Goal: Task Accomplishment & Management: Use online tool/utility

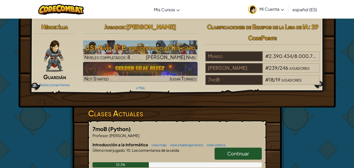
click at [241, 151] on span "Continuar" at bounding box center [238, 154] width 22 height 6
select select "es-ES"
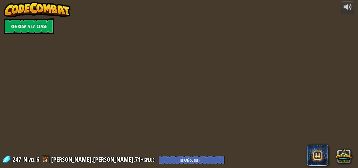
select select "es-ES"
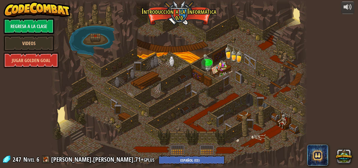
select select "es-ES"
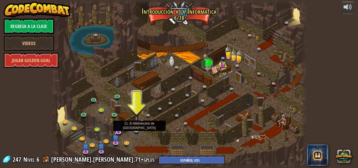
click at [138, 129] on img at bounding box center [136, 123] width 6 height 14
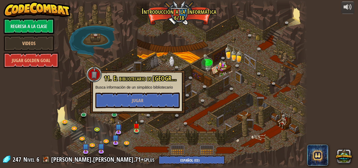
click at [217, 137] on div at bounding box center [179, 84] width 257 height 168
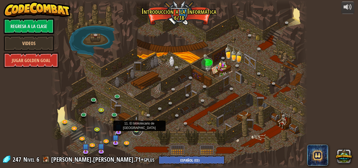
click at [135, 131] on link at bounding box center [137, 130] width 10 height 10
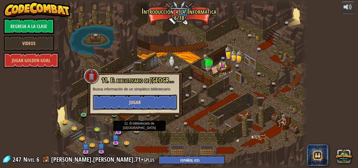
click at [158, 97] on button "Jugar" at bounding box center [135, 102] width 84 height 16
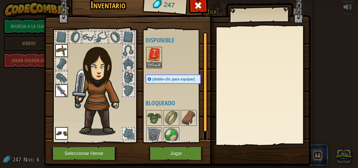
click at [147, 56] on img at bounding box center [154, 54] width 15 height 15
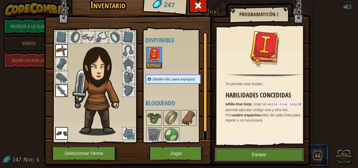
click at [251, 152] on button "Equipar" at bounding box center [259, 154] width 89 height 13
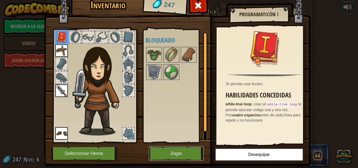
click at [171, 155] on button "Jugar" at bounding box center [176, 153] width 55 height 14
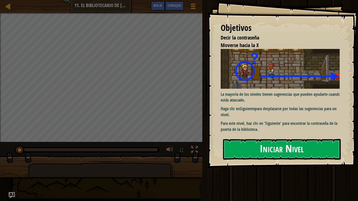
click at [268, 144] on button "Iniciar Nivel" at bounding box center [282, 149] width 118 height 21
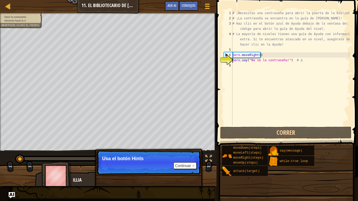
type textarea "hhero.say("No se la contraseña!") # ∆"
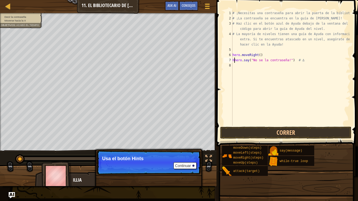
click at [234, 61] on div "# ¡Necesitas una contraseña para abrir la puerta de la biblioteca! # ¡La contra…" at bounding box center [291, 73] width 119 height 126
type textarea "hero.say("No se la contraseña!") # ∆"
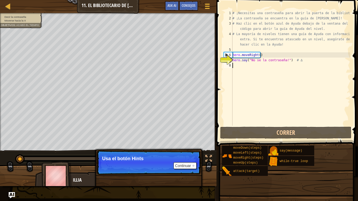
click at [244, 68] on div "# ¡Necesitas una contraseña para abrir la puerta de la biblioteca! # ¡La contra…" at bounding box center [291, 73] width 119 height 126
type textarea "h"
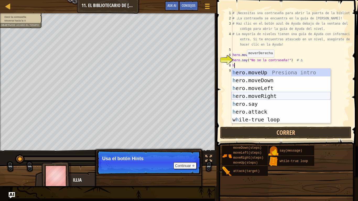
click at [275, 97] on div "h ero.moveUp Presiona intro h ero.moveDown Presiona intro h ero.moveLeft Presio…" at bounding box center [281, 104] width 99 height 71
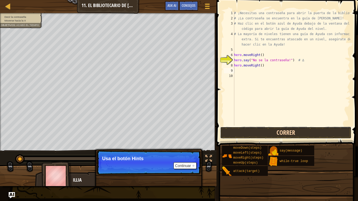
click at [268, 128] on button "Correr" at bounding box center [285, 133] width 131 height 12
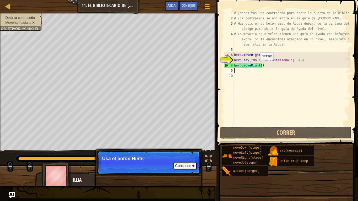
click at [258, 66] on div "# ¡Necesitas una contraseña para abrir la puerta de la biblioteca! # ¡La contra…" at bounding box center [291, 73] width 117 height 126
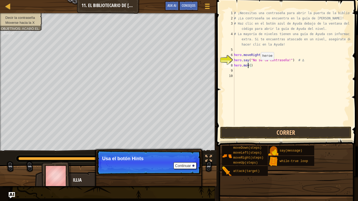
scroll to position [2, 1]
click at [284, 61] on div "# ¡Necesitas una contraseña para abrir la puerta de la biblioteca! # ¡La contra…" at bounding box center [291, 73] width 117 height 126
click at [186, 7] on span "Consejos" at bounding box center [189, 5] width 14 height 5
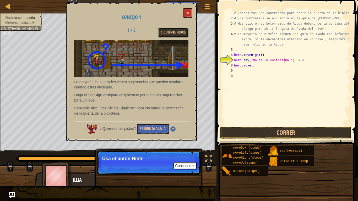
click at [180, 31] on button "Siguiente Heroe" at bounding box center [173, 33] width 30 height 10
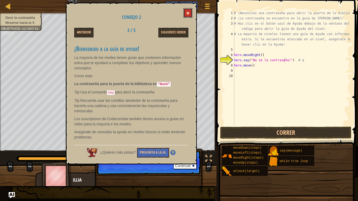
click at [189, 13] on span at bounding box center [188, 13] width 4 height 4
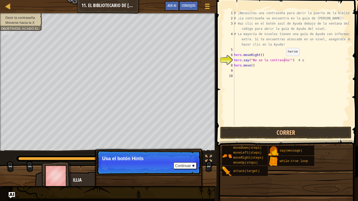
click at [283, 61] on div "# ¡Necesitas una contraseña para abrir la puerta de la biblioteca! # ¡La contra…" at bounding box center [291, 73] width 117 height 126
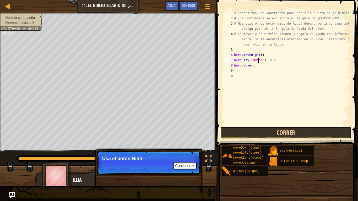
click at [262, 133] on button "Correr" at bounding box center [285, 133] width 131 height 12
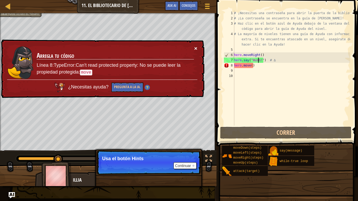
click at [194, 47] on button "×" at bounding box center [195, 49] width 3 height 6
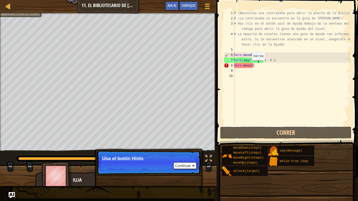
click at [249, 66] on div "# ¡Necesitas una contraseña para abrir la puerta de la biblioteca! # ¡La contra…" at bounding box center [291, 73] width 117 height 126
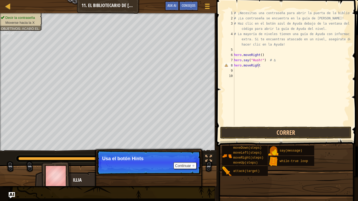
click at [267, 135] on button "Correr" at bounding box center [285, 133] width 131 height 12
type textarea "hero.moveRight()"
click at [275, 129] on button "Correr" at bounding box center [285, 133] width 131 height 12
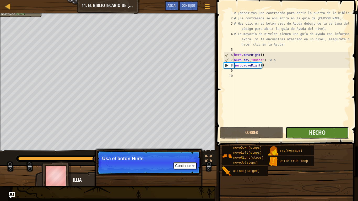
click at [304, 130] on button "Hecho" at bounding box center [317, 133] width 63 height 12
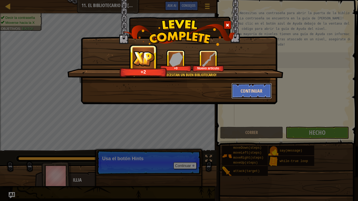
click at [258, 90] on button "Continuar" at bounding box center [252, 91] width 41 height 16
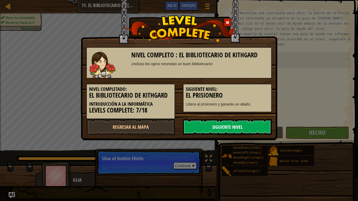
click at [239, 131] on link "Siguiente nivel" at bounding box center [227, 127] width 89 height 16
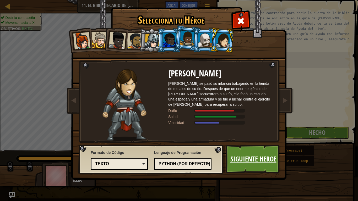
click at [238, 165] on link "Siguiente Heroe" at bounding box center [253, 159] width 55 height 29
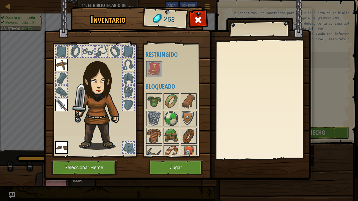
click at [154, 68] on img at bounding box center [154, 69] width 15 height 15
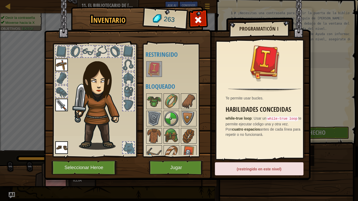
click at [314, 21] on div "Inventario 263 Disponible Equipar [GEOGRAPHIC_DATA] Equipar (doble-clic para eq…" at bounding box center [179, 100] width 358 height 201
click at [183, 165] on button "Jugar" at bounding box center [176, 168] width 55 height 14
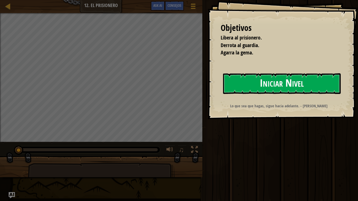
click at [260, 80] on button "Iniciar Nivel" at bounding box center [282, 83] width 118 height 21
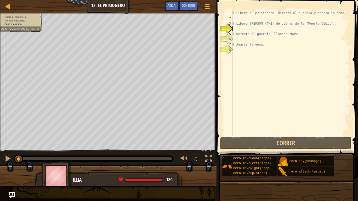
click at [238, 16] on div "# Libera al prisionero, derrota al guardia y agarra la gema. # Libera [PERSON_N…" at bounding box center [291, 78] width 119 height 136
type textarea "h"
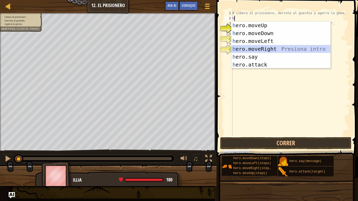
click at [239, 46] on div "h ero.moveUp Presiona intro h ero.moveDown Presiona intro h ero.moveLeft Presio…" at bounding box center [281, 53] width 99 height 63
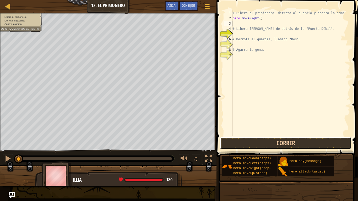
click at [273, 142] on button "Correr" at bounding box center [285, 143] width 131 height 12
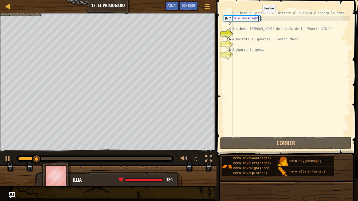
click at [258, 18] on div "# Libera al prisionero, derrota al guardia y agarra la gema. hero . moveRight (…" at bounding box center [291, 78] width 119 height 136
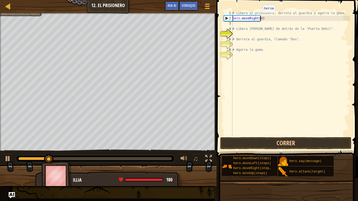
scroll to position [2, 2]
click at [260, 140] on button "Correr" at bounding box center [285, 143] width 131 height 12
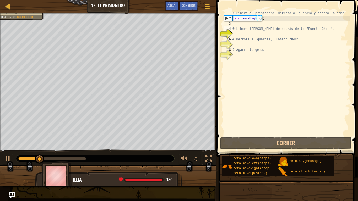
click at [261, 26] on div "# Libera al prisionero, derrota al guardia y agarra la gema. hero . moveRight (…" at bounding box center [291, 78] width 119 height 136
type textarea "# Libera [PERSON_NAME] de detrás de la "Puerta Débil"."
click at [258, 23] on div "# Libera al prisionero, derrota al guardia y agarra la gema. hero . moveRight (…" at bounding box center [291, 78] width 119 height 136
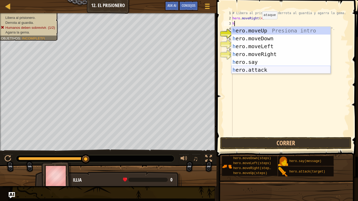
click at [254, 68] on div "h ero.moveUp Presiona intro h ero.moveDown Presiona intro h ero.moveLeft Presio…" at bounding box center [281, 58] width 99 height 63
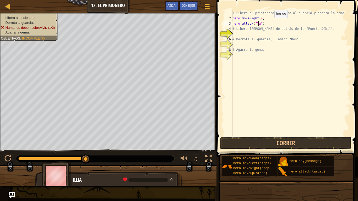
scroll to position [2, 2]
type textarea "hero.attack("Two")"
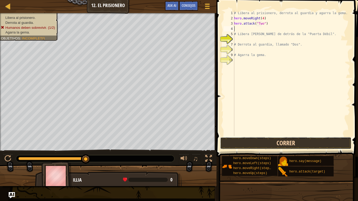
click at [286, 149] on button "Correr" at bounding box center [285, 143] width 131 height 12
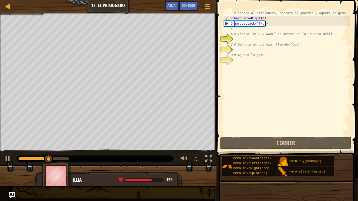
click at [266, 25] on div "# Libera al prisionero, derrota al guardia y agarra la gema. hero . moveRight (…" at bounding box center [291, 78] width 117 height 136
click at [266, 24] on div "# Libera al prisionero, derrota al guardia y agarra la gema. hero . moveRight (…" at bounding box center [291, 78] width 117 height 136
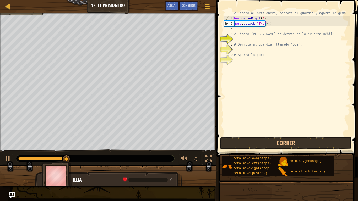
scroll to position [2, 3]
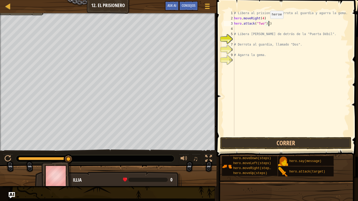
click at [267, 24] on div "# Libera al prisionero, derrota al guardia y agarra la gema. hero . moveRight (…" at bounding box center [291, 78] width 117 height 136
click at [266, 24] on div "# Libera al prisionero, derrota al guardia y agarra la gema. hero . moveRight (…" at bounding box center [291, 73] width 117 height 126
type textarea "hero.attack("Two")(2)"
click at [254, 139] on button "Correr" at bounding box center [285, 143] width 131 height 12
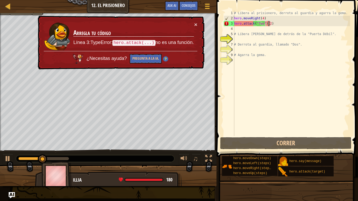
click at [196, 19] on div "× Arregla tu código Línea 3:TypeError: hero.attack(...) no es una función. ¿Nec…" at bounding box center [121, 43] width 168 height 54
click at [196, 21] on div "× Arregla tu código Línea 3:TypeError: hero.attack(...) no es una función. ¿Nec…" at bounding box center [121, 43] width 168 height 54
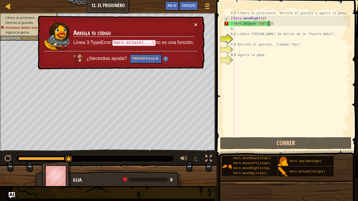
click at [195, 23] on button "×" at bounding box center [195, 25] width 3 height 6
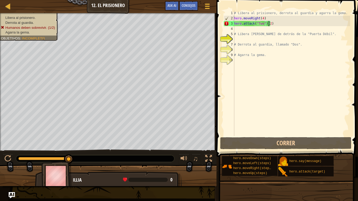
click at [274, 26] on div "# Libera al prisionero, derrota al guardia y agarra la gema. hero . moveRight (…" at bounding box center [291, 78] width 117 height 136
click at [272, 24] on div "# Libera al prisionero, derrota al guardia y agarra la gema. hero . moveRight (…" at bounding box center [291, 78] width 117 height 136
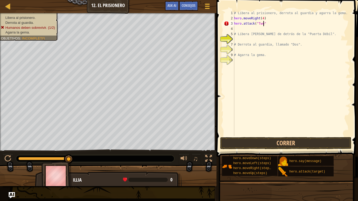
type textarea "hero.attack("Two")"
click at [267, 25] on div "# Libera al prisionero, derrota al guardia y agarra la gema. hero . moveRight (…" at bounding box center [291, 78] width 117 height 136
click at [264, 27] on div "# Libera al prisionero, derrota al guardia y agarra la gema. hero . moveRight (…" at bounding box center [291, 78] width 117 height 136
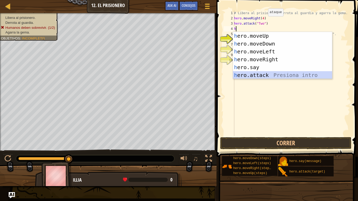
click at [279, 77] on div "h ero.moveUp Presiona intro h ero.moveDown Presiona intro h ero.moveLeft Presio…" at bounding box center [282, 63] width 99 height 63
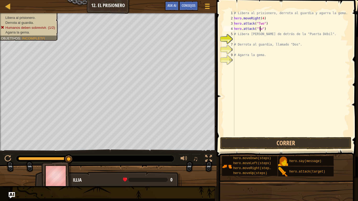
scroll to position [2, 2]
click at [268, 143] on button "Correr" at bounding box center [285, 143] width 131 height 12
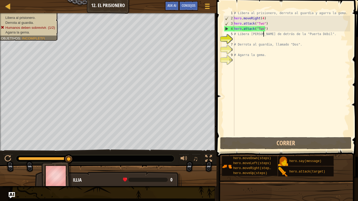
click at [264, 35] on div "# Libera al prisionero, derrota al guardia y agarra la gema. hero . moveRight (…" at bounding box center [291, 78] width 117 height 136
type textarea "# Libera [PERSON_NAME] de detrás de la "Puerta Débil"."
click at [261, 40] on div "# Libera al prisionero, derrota al guardia y agarra la gema. hero . moveRight (…" at bounding box center [291, 78] width 117 height 136
click at [266, 28] on div "# Libera al prisionero, derrota al guardia y agarra la gema. hero . moveRight (…" at bounding box center [291, 78] width 117 height 136
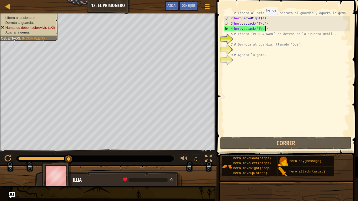
click at [262, 20] on div "# Libera al prisionero, derrota al guardia y agarra la gema. hero . moveRight (…" at bounding box center [291, 78] width 117 height 136
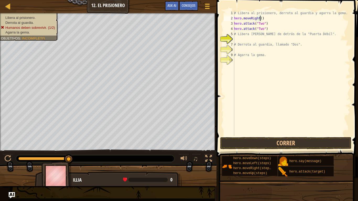
scroll to position [2, 2]
click at [262, 24] on div "# Libera al prisionero, derrota al guardia y agarra la gema. hero . moveRight (…" at bounding box center [291, 78] width 117 height 136
click at [264, 30] on div "# Libera al prisionero, derrota al guardia y agarra la gema. hero . moveRight (…" at bounding box center [291, 78] width 117 height 136
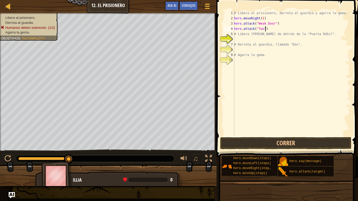
click at [266, 30] on div "# Libera al prisionero, derrota al guardia y agarra la gema. hero . moveRight (…" at bounding box center [291, 78] width 117 height 136
type textarea "h"
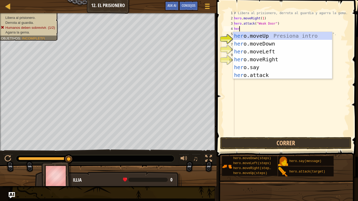
type textarea "hero"
click at [269, 60] on div "hero .moveUp Presiona intro hero .moveDown Presiona intro hero .moveLeft Presio…" at bounding box center [282, 63] width 99 height 63
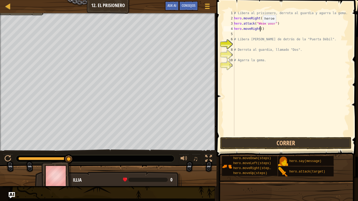
click at [260, 28] on div "# Libera al prisionero, derrota al guardia y agarra la gema. hero . moveRight (…" at bounding box center [291, 78] width 117 height 136
type textarea "hero.moveRight(3)"
click at [236, 31] on div "# Libera al prisionero, derrota al guardia y agarra la gema. hero . moveRight (…" at bounding box center [291, 78] width 117 height 136
click at [235, 34] on div "# Libera al prisionero, derrota al guardia y agarra la gema. hero . moveRight (…" at bounding box center [291, 78] width 117 height 136
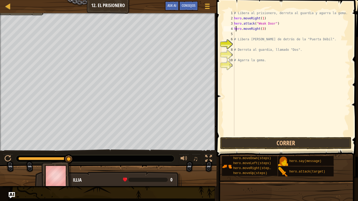
scroll to position [2, 0]
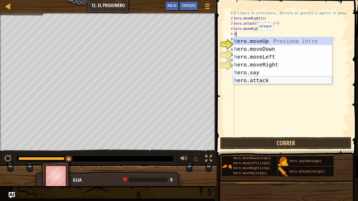
click at [270, 80] on div "h ero.moveUp Presiona intro h ero.moveDown Presiona intro h ero.moveLeft Presio…" at bounding box center [282, 68] width 99 height 63
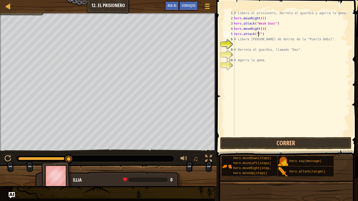
scroll to position [2, 2]
drag, startPoint x: 267, startPoint y: 37, endPoint x: 265, endPoint y: 35, distance: 3.0
click at [265, 35] on div "# Libera al prisionero, derrota al guardia y agarra la gema. hero . moveRight (…" at bounding box center [291, 78] width 117 height 136
click at [268, 32] on div "# Libera al prisionero, derrota al guardia y agarra la gema. hero . moveRight (…" at bounding box center [291, 73] width 117 height 126
type textarea "hero.attack("Two")"
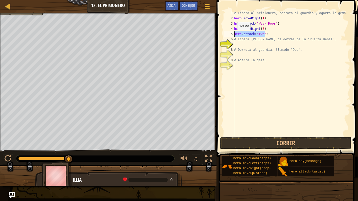
drag, startPoint x: 267, startPoint y: 36, endPoint x: 233, endPoint y: 35, distance: 34.4
click at [233, 35] on div "hero.attack("Two") 1 2 3 4 5 6 7 8 9 10 11 # Libera al prisionero, derrota al g…" at bounding box center [286, 73] width 127 height 126
click at [240, 44] on div "# Libera al prisionero, derrota al guardia y agarra la gema. hero . moveRight (…" at bounding box center [291, 78] width 117 height 136
click at [239, 39] on div "# Libera al prisionero, derrota al guardia y agarra la gema. hero . moveRight (…" at bounding box center [291, 78] width 117 height 136
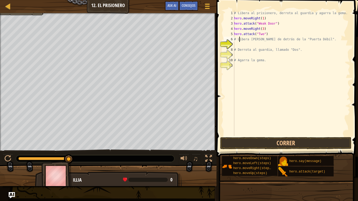
paste textarea "hero.attack("Two")"
type textarea "# [PERSON_NAME] de detrás de la "Puerta Débil"."
click at [237, 45] on div "# Libera al prisionero, derrota al guardia y agarra la gema. hero . moveRight (…" at bounding box center [291, 78] width 117 height 136
paste textarea "hero.attack("Two")"
click at [234, 57] on div "9" at bounding box center [229, 54] width 10 height 5
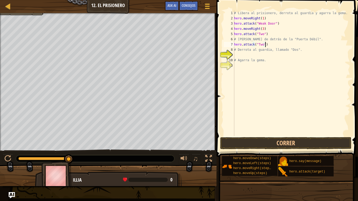
type textarea "# Agarra la gema."
click at [241, 54] on div "# Libera al prisionero, derrota al guardia y agarra la gema. hero . moveRight (…" at bounding box center [291, 78] width 117 height 136
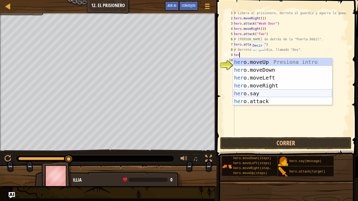
click at [264, 94] on div "her o.moveUp Presiona intro her o.moveDown Presiona intro her o.moveLeft Presio…" at bounding box center [282, 89] width 99 height 63
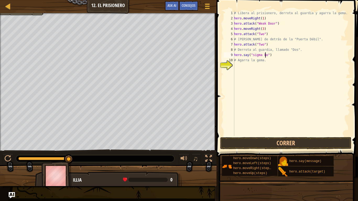
scroll to position [2, 3]
type textarea "hero.say("sigma boy")"
click at [286, 139] on button "Correr" at bounding box center [285, 143] width 131 height 12
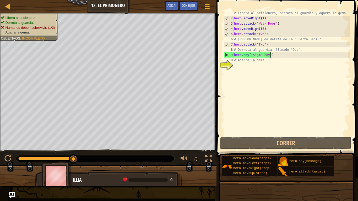
click at [273, 56] on div "# Libera al prisionero, derrota al guardia y agarra la gema. hero . moveRight (…" at bounding box center [291, 78] width 117 height 136
click at [242, 66] on div "# Libera al prisionero, derrota al guardia y agarra la gema. hero . moveRight (…" at bounding box center [291, 78] width 117 height 136
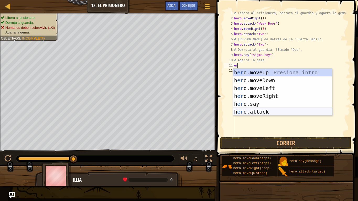
click at [255, 114] on div "h er o.moveUp Presiona intro h er o.moveDown Presiona intro h er o.moveLeft Pre…" at bounding box center [282, 100] width 99 height 63
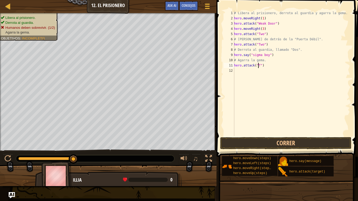
scroll to position [2, 2]
drag, startPoint x: 275, startPoint y: 67, endPoint x: 227, endPoint y: 68, distance: 48.0
click at [227, 68] on div "hero.attack("Two") 1 2 3 4 5 6 7 8 9 10 11 12 # Libera al prisionero, derrota a…" at bounding box center [286, 73] width 127 height 126
click at [265, 65] on div "# Libera al prisionero, derrota al guardia y agarra la gema. hero . moveRight (…" at bounding box center [291, 73] width 117 height 126
type textarea "hero.attack("Two")"
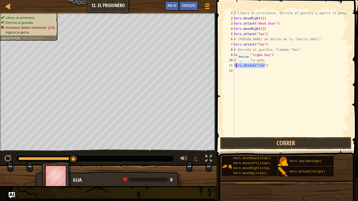
drag, startPoint x: 266, startPoint y: 68, endPoint x: 233, endPoint y: 67, distance: 32.8
click at [233, 67] on div "hero.attack("Two") 1 2 3 4 5 6 7 8 9 10 11 12 # Libera al prisionero, derrota a…" at bounding box center [286, 73] width 127 height 126
click at [239, 74] on div "# Libera al prisionero, derrota al guardia y agarra la gema. hero . moveRight (…" at bounding box center [291, 78] width 117 height 136
paste textarea "hero.attack("Two")"
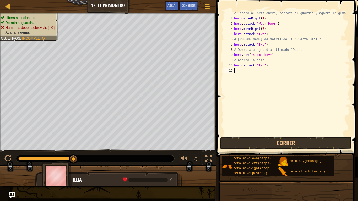
type textarea "hero.attack("Two")"
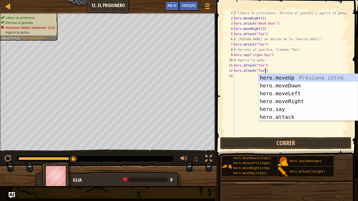
click at [235, 79] on div "# Libera al prisionero, derrota al guardia y agarra la gema. hero . moveRight (…" at bounding box center [291, 78] width 117 height 136
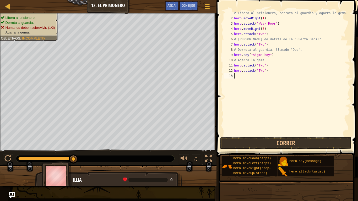
paste textarea "hero.attack("Two")"
type textarea "hero.attack("Two")"
click at [236, 84] on div "# Libera al prisionero, derrota al guardia y agarra la gema. hero . moveRight (…" at bounding box center [291, 78] width 117 height 136
paste textarea "hero.attack("Two")"
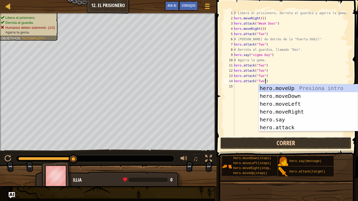
click at [271, 141] on button "Correr" at bounding box center [285, 143] width 131 height 12
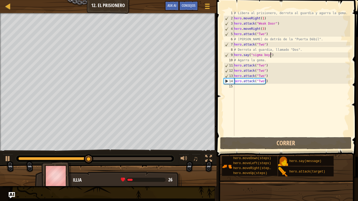
click at [271, 56] on div "# Libera al prisionero, derrota al guardia y agarra la gema. hero . moveRight (…" at bounding box center [291, 78] width 117 height 136
type textarea "hero.say("sigma boy")"
click at [271, 95] on div "# Libera al prisionero, derrota al guardia y agarra la gema. hero . moveRight (…" at bounding box center [291, 78] width 117 height 136
click at [268, 90] on div "# Libera al prisionero, derrota al guardia y agarra la gema. hero . moveRight (…" at bounding box center [291, 78] width 117 height 136
type textarea "h"
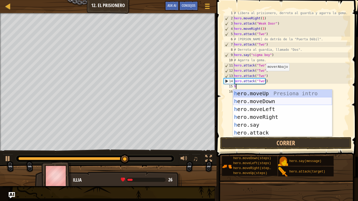
click at [272, 103] on div "h ero.moveUp Presiona intro h ero.moveDown Presiona intro h ero.moveLeft Presio…" at bounding box center [282, 121] width 99 height 63
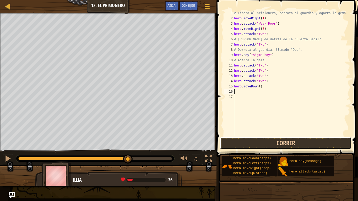
click at [264, 139] on button "Correr" at bounding box center [285, 143] width 131 height 12
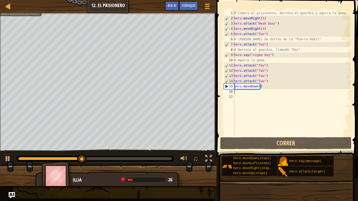
type textarea "h"
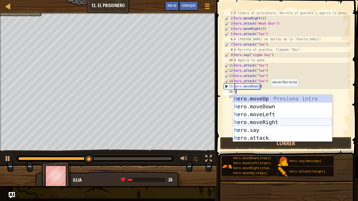
click at [270, 121] on div "h ero.moveUp Presiona intro h ero.moveDown Presiona intro h ero.moveLeft Presio…" at bounding box center [282, 126] width 99 height 63
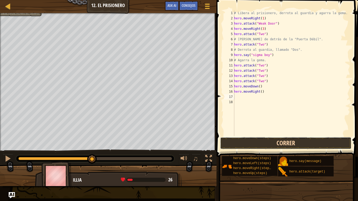
click at [270, 140] on button "Correr" at bounding box center [285, 143] width 131 height 12
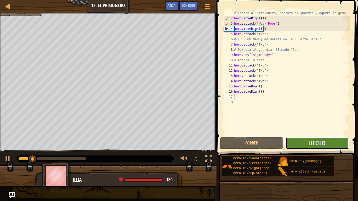
click at [307, 138] on button "Hecho" at bounding box center [317, 143] width 63 height 12
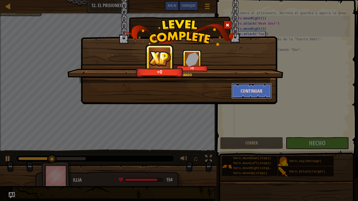
click at [253, 91] on button "Continuar" at bounding box center [252, 91] width 41 height 16
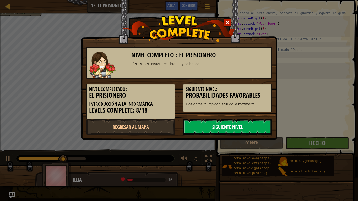
click at [209, 121] on link "Siguiente nivel" at bounding box center [227, 127] width 89 height 16
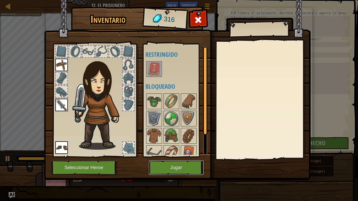
click at [173, 168] on button "Jugar" at bounding box center [176, 168] width 55 height 14
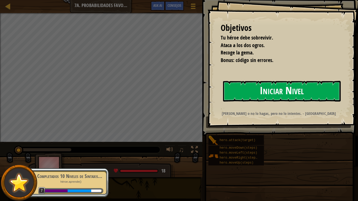
click at [247, 92] on button "Iniciar Nivel" at bounding box center [282, 91] width 118 height 21
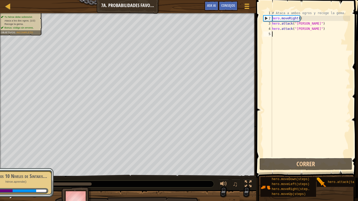
click at [302, 20] on div "# Ataca a ambos ogros y recoge la gema. hero . moveRight ( ) hero . attack ( "[…" at bounding box center [310, 88] width 79 height 157
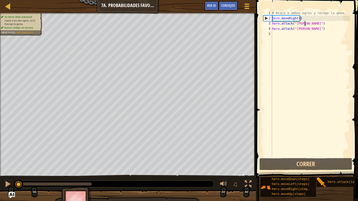
click at [305, 25] on div "# Ataca a ambos ogros y recoge la gema. hero . moveRight ( ) hero . attack ( "[…" at bounding box center [310, 88] width 79 height 157
type textarea "hero.attack("[PERSON_NAME]")"
click at [308, 34] on div "# Ataca a ambos ogros y recoge la gema. hero . moveRight ( ) hero . attack ( "[…" at bounding box center [310, 88] width 79 height 157
type textarea "h"
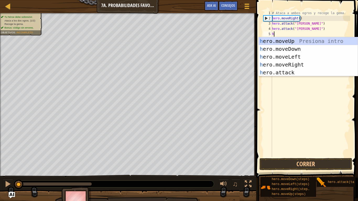
scroll to position [2, 0]
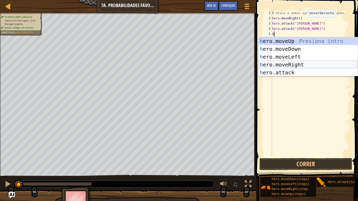
click at [305, 65] on div "h ero.moveUp Presiona intro h ero.moveDown Presiona intro h ero.moveLeft Presio…" at bounding box center [308, 64] width 99 height 55
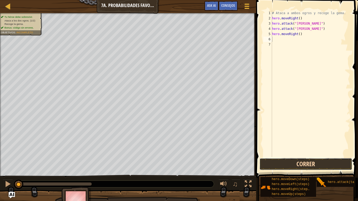
click at [295, 164] on button "Correr" at bounding box center [306, 164] width 93 height 12
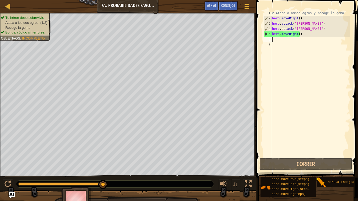
type textarea "h"
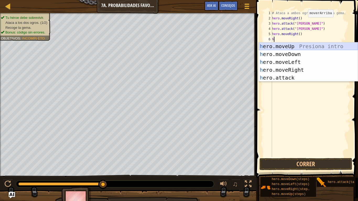
click at [296, 46] on div "h ero.moveUp Presiona intro h ero.moveDown Presiona intro h ero.moveLeft Presio…" at bounding box center [308, 69] width 99 height 55
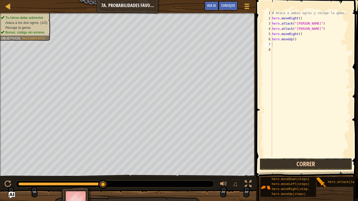
click at [294, 161] on button "Correr" at bounding box center [306, 164] width 93 height 12
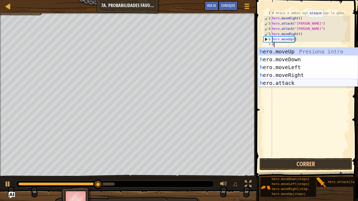
click at [289, 86] on div "h ero.moveUp Presiona intro h ero.moveDown Presiona intro h ero.moveLeft Presio…" at bounding box center [308, 75] width 99 height 55
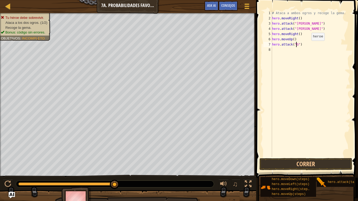
scroll to position [2, 2]
click at [295, 45] on div "# Ataca a ambos ogros y recoge la gema. hero . moveRight ( ) hero . attack ( "[…" at bounding box center [310, 88] width 79 height 157
click at [296, 45] on div "# Ataca a ambos ogros y recoge la gema. hero . moveRight ( ) hero . attack ( "[…" at bounding box center [310, 88] width 79 height 157
type textarea "hero.attack("Grump")"
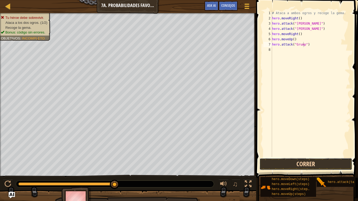
click at [288, 163] on button "Correr" at bounding box center [306, 164] width 93 height 12
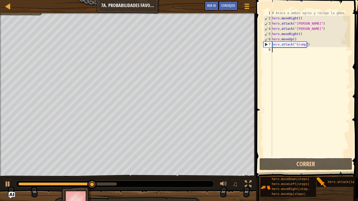
click at [293, 49] on div "# Ataca a ambos ogros y recoge la gema. hero . moveRight ( ) hero . attack ( "[…" at bounding box center [310, 88] width 79 height 157
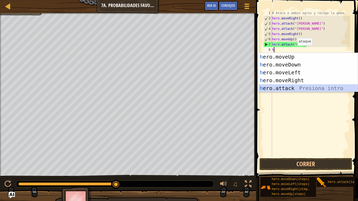
click at [301, 87] on div "h ero.moveUp Presiona intro h ero.moveDown Presiona intro h ero.moveLeft Presio…" at bounding box center [308, 80] width 99 height 55
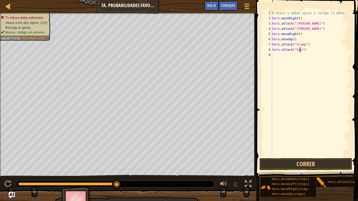
scroll to position [2, 2]
type textarea "hero.attack("Grump")"
click at [313, 56] on div "# Ataca a ambos ogros y recoge la gema. hero . moveRight ( ) hero . attack ( "[…" at bounding box center [312, 88] width 78 height 157
click at [313, 53] on div "# Ataca a ambos ogros y recoge la gema. hero . moveRight ( ) hero . attack ( "[…" at bounding box center [312, 88] width 78 height 157
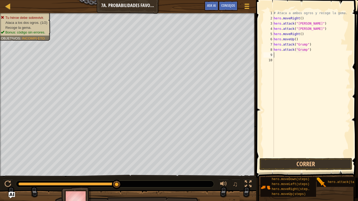
scroll to position [2, 3]
type textarea "hero.attack("Grump")"
click at [301, 168] on button "Correr" at bounding box center [306, 164] width 93 height 12
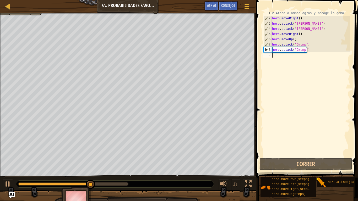
click at [301, 59] on div "# Ataca a ambos ogros y recoge la gema. hero . moveRight ( ) hero . attack ( "[…" at bounding box center [310, 88] width 79 height 157
type textarea "h"
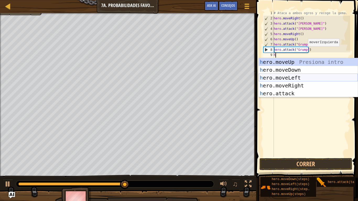
click at [295, 79] on div "h ero.moveUp Presiona intro h ero.moveDown Presiona intro h ero.moveLeft Presio…" at bounding box center [308, 85] width 99 height 55
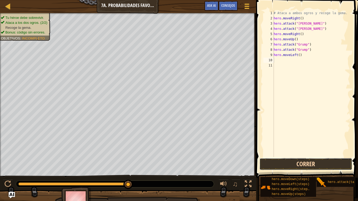
click at [307, 160] on button "Correr" at bounding box center [306, 164] width 93 height 12
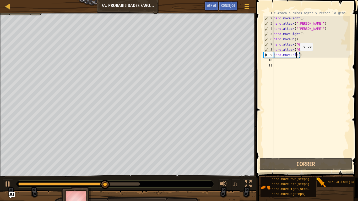
click at [297, 56] on div "# Ataca a ambos ogros y recoge la gema. hero . moveRight ( ) hero . attack ( "[…" at bounding box center [312, 88] width 78 height 157
click at [300, 55] on div "# Ataca a ambos ogros y recoge la gema. hero . moveRight ( ) hero . attack ( "[…" at bounding box center [312, 88] width 78 height 157
click at [298, 55] on div "# Ataca a ambos ogros y recoge la gema. hero . moveRight ( ) hero . attack ( "[…" at bounding box center [312, 88] width 78 height 157
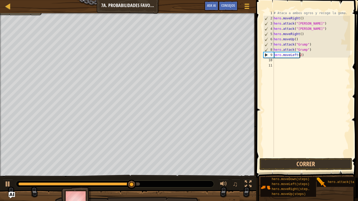
scroll to position [2, 2]
type textarea "hero.moveLeft(2)"
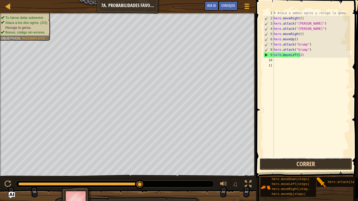
click at [292, 160] on button "Correr" at bounding box center [306, 164] width 93 height 12
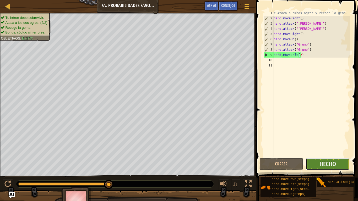
click at [310, 164] on button "Hecho" at bounding box center [328, 164] width 44 height 12
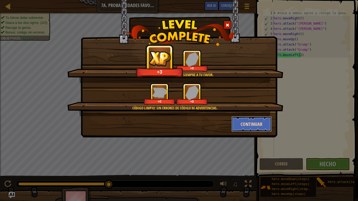
click at [256, 123] on button "Continuar" at bounding box center [252, 124] width 41 height 16
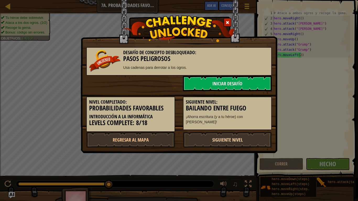
click at [229, 134] on link "Siguiente nivel" at bounding box center [227, 140] width 89 height 16
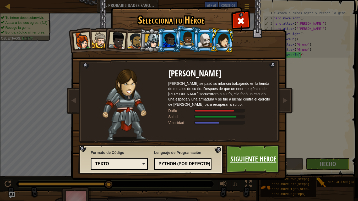
click at [237, 154] on link "Siguiente Heroe" at bounding box center [253, 159] width 55 height 29
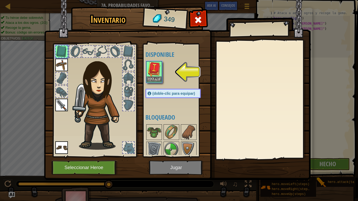
click at [158, 75] on img at bounding box center [154, 69] width 15 height 15
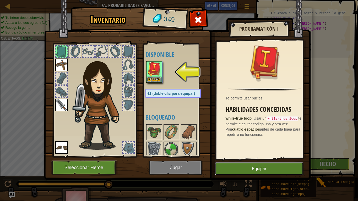
click at [225, 167] on button "Equipar" at bounding box center [259, 169] width 89 height 13
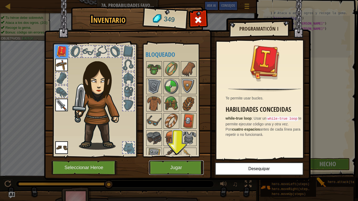
click at [178, 162] on button "Jugar" at bounding box center [176, 168] width 55 height 14
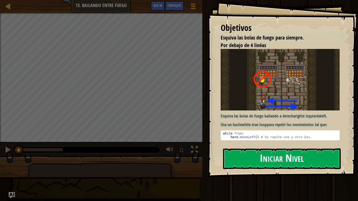
click at [249, 156] on button "Iniciar Nivel" at bounding box center [282, 159] width 118 height 21
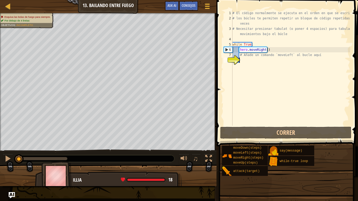
click at [246, 61] on div "# El código normalmente se ejecuta en el orden en que se escribe. # los búcles …" at bounding box center [291, 73] width 119 height 126
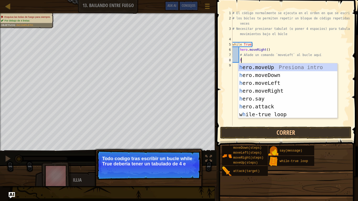
click at [260, 55] on div "# El código normalmente se ejecuta en el orden en que se escribe. # los búcles …" at bounding box center [291, 73] width 119 height 126
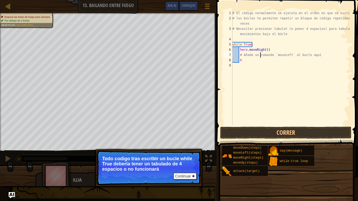
click at [242, 55] on div "# El código normalmente se ejecuta en el orden en que se escribe. # los búcles …" at bounding box center [291, 73] width 119 height 126
click at [252, 60] on div "# El código normalmente se ejecuta en el orden en que se escribe. # los búcles …" at bounding box center [291, 73] width 119 height 126
type textarea "h"
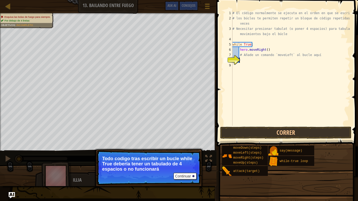
type textarea "h"
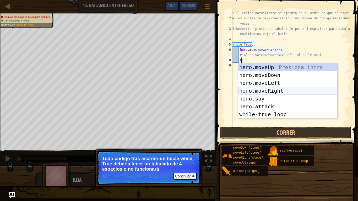
click at [264, 89] on div "h ero.moveUp Presiona intro h ero.moveDown Presiona intro h ero.moveLeft Presio…" at bounding box center [287, 98] width 99 height 71
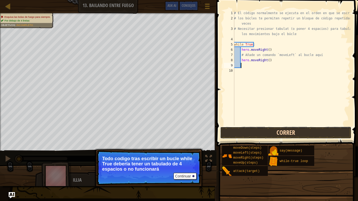
click at [259, 130] on button "Correr" at bounding box center [285, 133] width 131 height 12
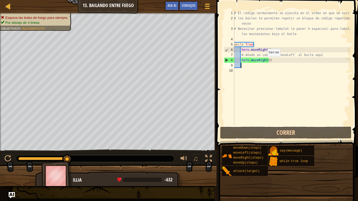
click at [265, 62] on div "# El código normalmente se ejecuta en el orden en que se escribe. # los búcles …" at bounding box center [291, 73] width 117 height 126
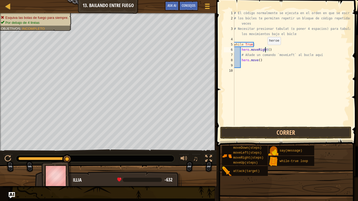
click at [265, 50] on div "# El código normalmente se ejecuta en el orden en que se escribe. # los búcles …" at bounding box center [291, 73] width 117 height 126
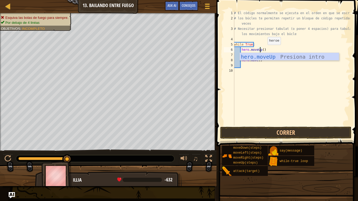
scroll to position [2, 2]
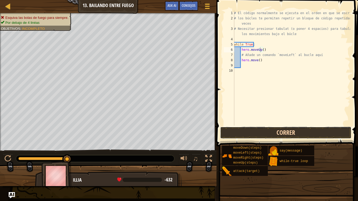
click at [254, 127] on button "Correr" at bounding box center [285, 133] width 131 height 12
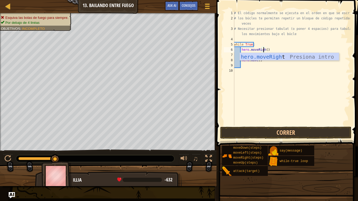
scroll to position [2, 2]
click at [241, 133] on button "Correr" at bounding box center [285, 133] width 131 height 12
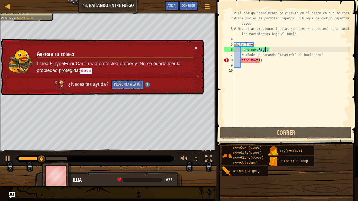
click at [197, 46] on button "×" at bounding box center [195, 49] width 3 height 6
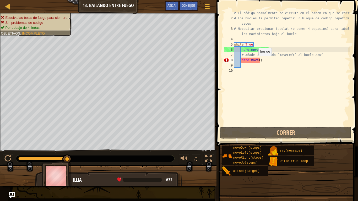
click at [256, 61] on div "# El código normalmente se ejecuta en el orden en que se escribe. # los búcles …" at bounding box center [291, 73] width 117 height 126
click at [256, 61] on div "# El código normalmente se ejecuta en el orden en que se escribe. # los búcles …" at bounding box center [291, 67] width 117 height 115
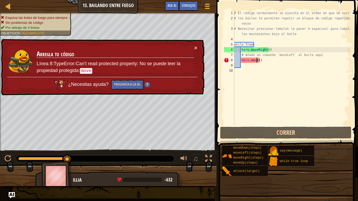
click at [266, 61] on div "# El código normalmente se ejecuta en el orden en que se escribe. # los búcles …" at bounding box center [291, 73] width 117 height 126
drag, startPoint x: 266, startPoint y: 60, endPoint x: 242, endPoint y: 57, distance: 24.3
click at [217, 52] on div "hero.move() 1 2 3 4 5 6 7 8 9 10 # El código normalmente se ejecuta en el orden…" at bounding box center [286, 84] width 143 height 162
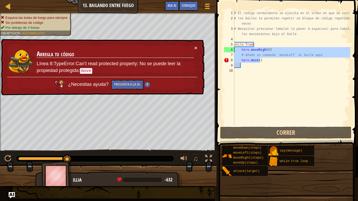
click at [267, 62] on div "# El código normalmente se ejecuta en el orden en que se escribe. # los búcles …" at bounding box center [291, 67] width 117 height 115
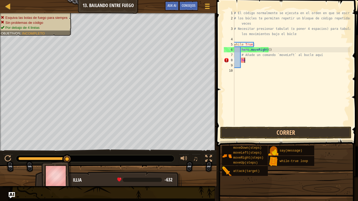
type textarea "h"
click at [317, 57] on div "# El código normalmente se ejecuta en el orden en que se escribe. # los búcles …" at bounding box center [291, 73] width 117 height 126
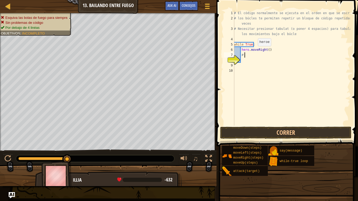
type textarea "#"
click at [245, 58] on div "# El código normalmente se ejecuta en el orden en que se escribe. # los búcles …" at bounding box center [291, 73] width 117 height 126
click at [248, 54] on div "# El código normalmente se ejecuta en el orden en que se escribe. # los búcles …" at bounding box center [291, 73] width 117 height 126
type textarea "l"
drag, startPoint x: 256, startPoint y: 54, endPoint x: 243, endPoint y: 55, distance: 13.4
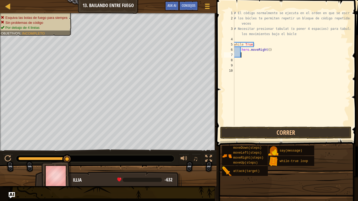
click at [243, 55] on div "# El código normalmente se ejecuta en el orden en que se escribe. # los búcles …" at bounding box center [291, 73] width 117 height 126
type textarea "h"
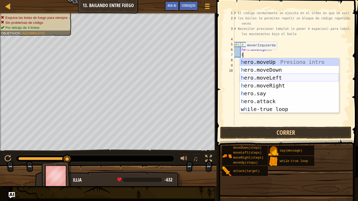
click at [265, 77] on div "h ero.moveUp Presiona intro h ero.moveDown Presiona intro h ero.moveLeft Presio…" at bounding box center [289, 93] width 99 height 71
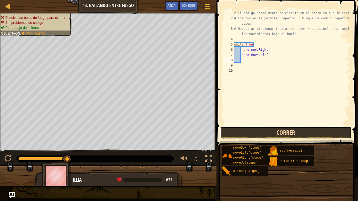
drag, startPoint x: 262, startPoint y: 132, endPoint x: 242, endPoint y: 106, distance: 32.7
click at [262, 132] on button "Correr" at bounding box center [285, 133] width 131 height 12
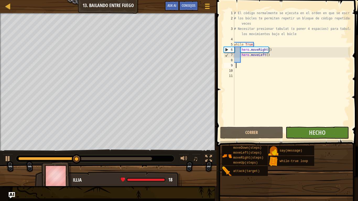
click at [236, 66] on div "# El código normalmente se ejecuta en el orden en que se escribe. # los búcles …" at bounding box center [291, 73] width 117 height 126
type textarea "h"
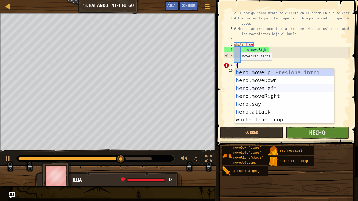
click at [268, 88] on div "h ero.moveUp Presiona intro h ero.moveDown Presiona intro h ero.moveLeft Presio…" at bounding box center [284, 104] width 99 height 71
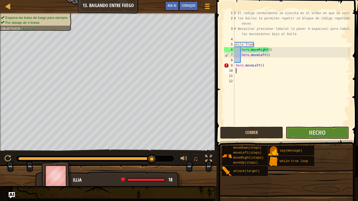
click at [273, 89] on div "# El código normalmente se ejecuta en el orden en que se escribe. # los búcles …" at bounding box center [291, 73] width 117 height 126
click at [320, 132] on span "Hecho" at bounding box center [317, 132] width 17 height 8
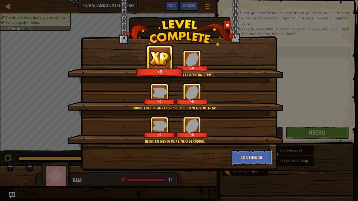
click at [240, 160] on button "Continuar" at bounding box center [252, 158] width 41 height 16
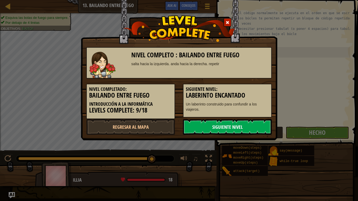
click at [228, 131] on link "Siguiente nivel" at bounding box center [227, 127] width 89 height 16
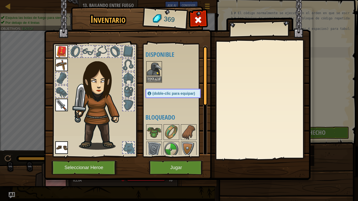
click at [160, 74] on img at bounding box center [154, 69] width 15 height 15
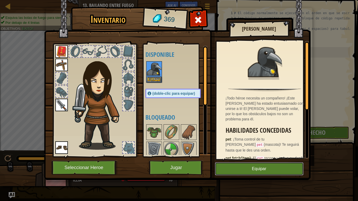
click at [235, 163] on button "Equipar" at bounding box center [259, 169] width 89 height 13
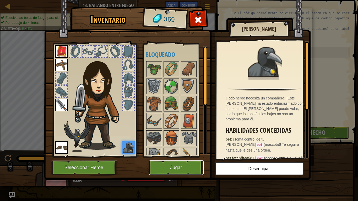
click at [192, 168] on button "Jugar" at bounding box center [176, 168] width 55 height 14
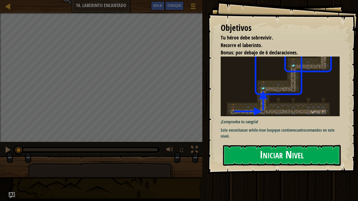
click at [263, 158] on button "Iniciar Nivel" at bounding box center [282, 155] width 118 height 21
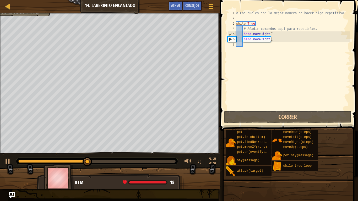
click at [273, 41] on div "# Los bucles son la mejor manera de hacer algo repetitivo. while True : # Añadi…" at bounding box center [292, 65] width 115 height 110
type textarea "hero.moveRight()"
click at [267, 42] on div "# Los bucles son la mejor manera de hacer algo repetitivo. while True : # Añadi…" at bounding box center [292, 65] width 115 height 110
click at [268, 41] on div "# Los bucles son la mejor manera de hacer algo repetitivo. while True : # Añadi…" at bounding box center [292, 65] width 115 height 110
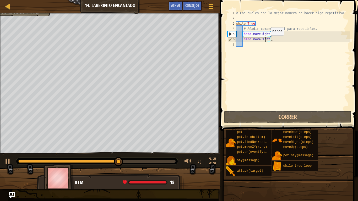
click at [266, 41] on div "# Los bucles son la mejor manera de hacer algo repetitivo. while True : # Añadi…" at bounding box center [292, 65] width 115 height 110
click at [267, 41] on div "# Los bucles son la mejor manera de hacer algo repetitivo. while True : # Añadi…" at bounding box center [292, 65] width 115 height 110
click at [266, 41] on div "# Los bucles son la mejor manera de hacer algo repetitivo. while True : # Añadi…" at bounding box center [292, 65] width 115 height 110
click at [267, 41] on div "# Los bucles son la mejor manera de hacer algo repetitivo. while True : # Añadi…" at bounding box center [292, 65] width 115 height 110
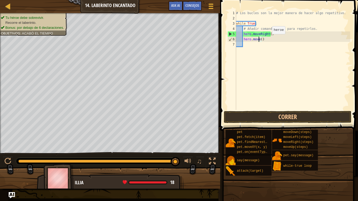
scroll to position [2, 2]
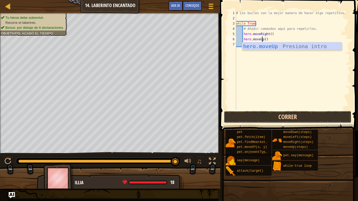
click at [244, 122] on button "Correr" at bounding box center [288, 117] width 128 height 12
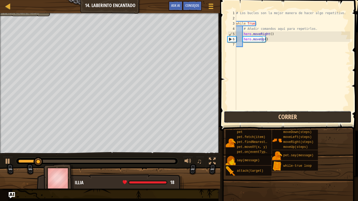
click at [249, 116] on button "Correr" at bounding box center [288, 117] width 128 height 12
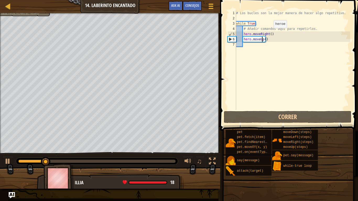
click at [269, 33] on div "# Los bucles son la mejor manera de hacer algo repetitivo. while True : # Añadi…" at bounding box center [292, 65] width 115 height 110
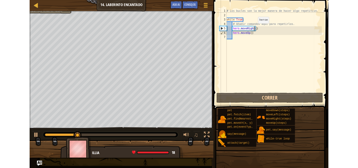
scroll to position [2, 3]
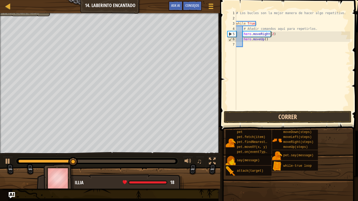
type textarea "hero.moveRight(2)"
click at [266, 119] on button "Correr" at bounding box center [288, 117] width 128 height 12
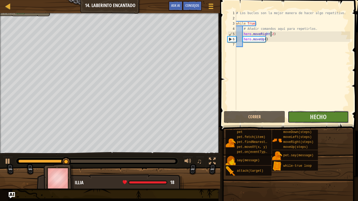
click at [306, 117] on button "Hecho" at bounding box center [318, 117] width 61 height 12
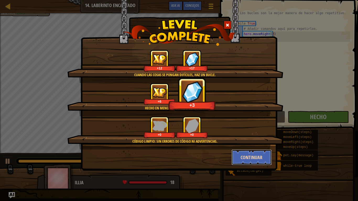
click at [254, 154] on button "Continuar" at bounding box center [252, 158] width 41 height 16
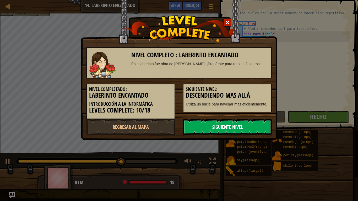
click at [244, 130] on link "Siguiente nivel" at bounding box center [227, 127] width 89 height 16
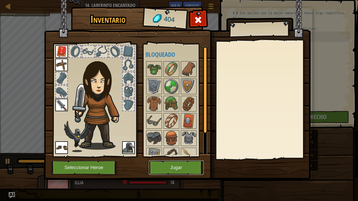
click at [189, 168] on button "Jugar" at bounding box center [176, 168] width 55 height 14
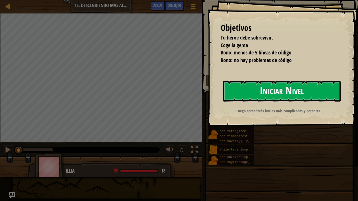
click at [252, 87] on button "Iniciar Nivel" at bounding box center [282, 91] width 118 height 21
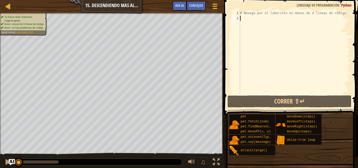
type textarea "h"
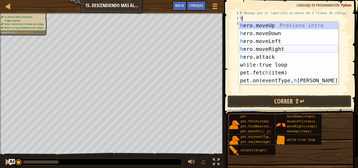
click at [287, 47] on div "h ero.moveUp Presiona intro h ero.moveDown Presiona intro h ero.moveLeft Presio…" at bounding box center [288, 61] width 99 height 79
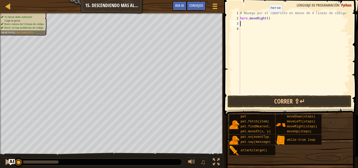
click at [265, 17] on div "# Navega por el laberinto en menos de 4 líneas de código hero . moveRight ( )" at bounding box center [294, 57] width 111 height 94
click at [266, 16] on div "# Navega por el laberinto en menos de 4 líneas de código hero . moveRight ( )" at bounding box center [294, 57] width 111 height 94
type textarea "hero.moveRight(2)"
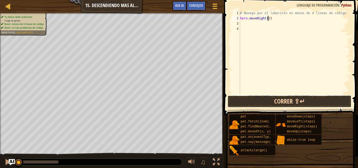
click at [271, 101] on button "Correr ⇧↵" at bounding box center [290, 101] width 124 height 12
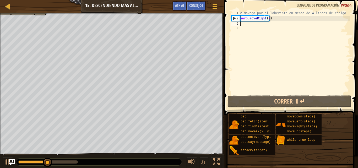
click at [257, 22] on div "# Navega por el laberinto en menos de 4 líneas de código hero . moveRight ( 2 )" at bounding box center [294, 57] width 111 height 94
type textarea "h"
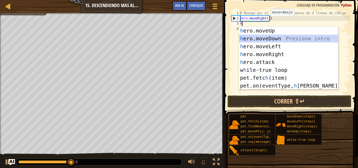
click at [274, 39] on div "h ero.moveUp Presiona intro h ero.moveDown Presiona intro h ero.moveLeft Presio…" at bounding box center [288, 66] width 99 height 79
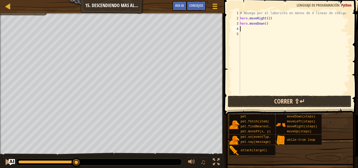
click at [278, 102] on button "Correr ⇧↵" at bounding box center [290, 101] width 124 height 12
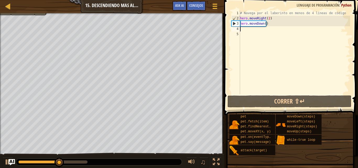
type textarea "h"
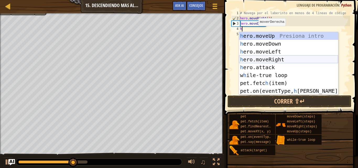
click at [267, 61] on div "h ero.moveUp Presiona intro h ero.moveDown Presiona intro h ero.moveLeft Presio…" at bounding box center [288, 71] width 99 height 79
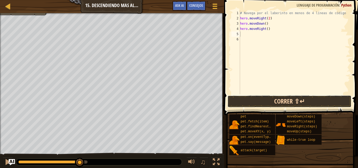
click at [275, 96] on button "Correr ⇧↵" at bounding box center [290, 101] width 124 height 12
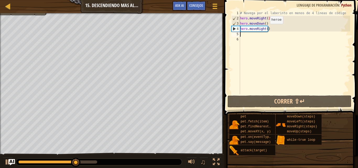
click at [266, 29] on div "# Navega por el laberinto en menos de 4 líneas de código hero . moveRight ( 2 )…" at bounding box center [294, 57] width 111 height 94
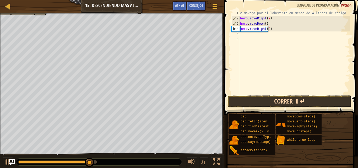
type textarea "hero.moveRight(2)"
click at [281, 99] on button "Correr ⇧↵" at bounding box center [290, 101] width 124 height 12
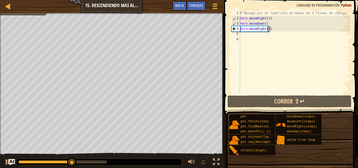
click at [272, 35] on div "# Navega por el laberinto en menos de 4 líneas de código hero . moveRight ( 2 )…" at bounding box center [294, 57] width 111 height 94
type textarea "h"
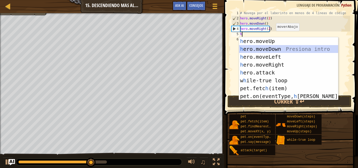
click at [272, 50] on div "h ero.moveUp Presiona intro h ero.moveDown Presiona intro h ero.moveLeft Presio…" at bounding box center [288, 76] width 99 height 79
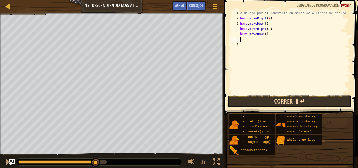
click at [257, 98] on button "Correr ⇧↵" at bounding box center [290, 101] width 124 height 12
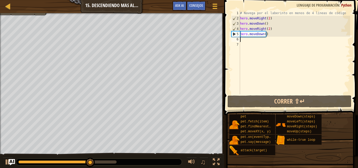
type textarea "h"
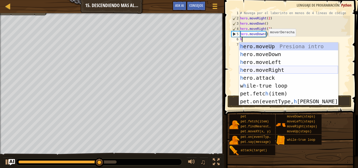
click at [281, 67] on div "h ero.moveUp Presiona intro h ero.moveDown Presiona intro h ero.moveLeft Presio…" at bounding box center [288, 81] width 99 height 79
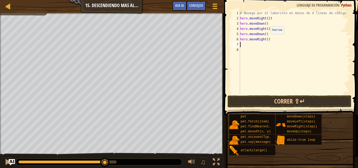
click at [266, 39] on div "# Navega por el laberinto en menos de 4 líneas de código hero . moveRight ( 2 )…" at bounding box center [294, 57] width 111 height 94
type textarea "hero.moveRight(2)"
click at [271, 98] on button "Correr ⇧↵" at bounding box center [290, 101] width 124 height 12
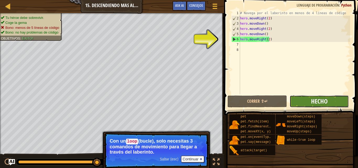
click at [318, 99] on span "Hecho" at bounding box center [319, 101] width 17 height 8
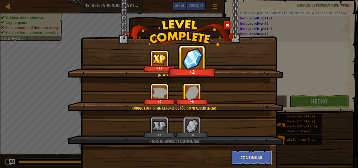
click at [256, 154] on button "Continuar" at bounding box center [252, 158] width 41 height 16
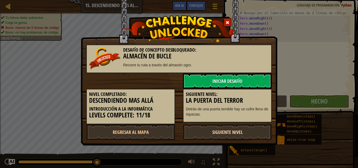
click at [237, 128] on link "Siguiente nivel" at bounding box center [227, 132] width 89 height 16
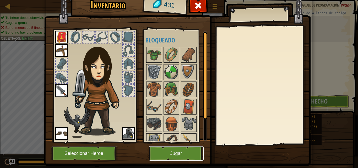
click at [166, 149] on button "Jugar" at bounding box center [176, 153] width 55 height 14
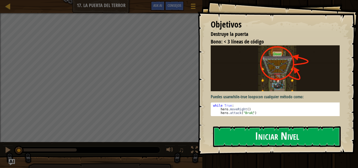
click at [243, 135] on button "Iniciar Nivel" at bounding box center [277, 136] width 128 height 21
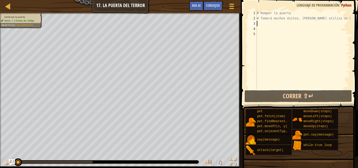
click at [268, 21] on div "# Romper la puerta # Tomará muchos éxitos, asique utiliza un bucle" at bounding box center [303, 54] width 94 height 89
type textarea "h"
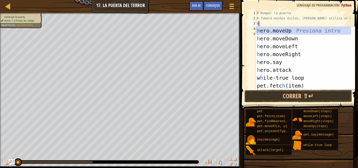
scroll to position [2, 0]
click at [268, 28] on div "h ero.moveUp Presiona intro h ero.moveDown Presiona intro h ero.moveLeft Presio…" at bounding box center [303, 66] width 95 height 79
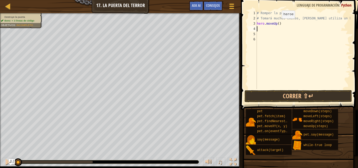
click at [277, 24] on div "# Romper la puerta # Tomará muchos éxitos, [PERSON_NAME] utiliza un bucle hero …" at bounding box center [303, 54] width 94 height 89
type textarea "hero.moveUp(3)"
click at [295, 95] on button "Correr ⇧↵" at bounding box center [299, 96] width 108 height 12
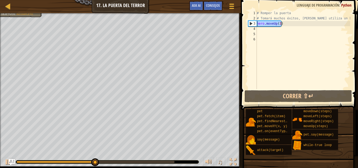
drag, startPoint x: 284, startPoint y: 25, endPoint x: 250, endPoint y: 23, distance: 34.4
click at [250, 23] on div "hero.moveUp(3) 1 2 3 4 5 6 # Romper la puerta # Tomará muchos éxitos, [PERSON_N…" at bounding box center [298, 49] width 103 height 79
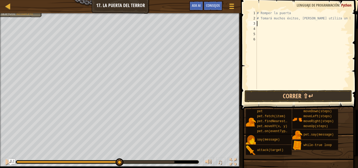
type textarea "h"
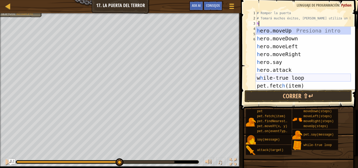
click at [302, 79] on div "h ero.moveUp Presiona intro h ero.moveDown Presiona intro h ero.moveLeft Presio…" at bounding box center [303, 66] width 95 height 79
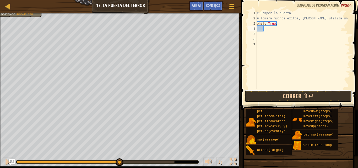
click at [301, 95] on button "Correr ⇧↵" at bounding box center [299, 96] width 108 height 12
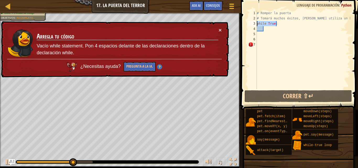
drag, startPoint x: 278, startPoint y: 25, endPoint x: 241, endPoint y: 22, distance: 37.7
click at [241, 22] on div "1 2 3 4 5 6 7 # Romper la puerta # Tomará muchos éxitos, asique utiliza un bucl…" at bounding box center [298, 65] width 119 height 125
type textarea "while True:"
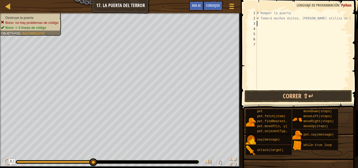
type textarea "h"
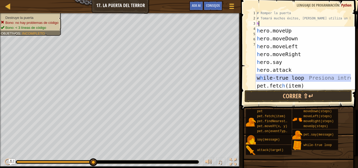
click at [310, 79] on div "h ero.moveUp Presiona intro h ero.moveDown Presiona intro h ero.moveLeft Presio…" at bounding box center [303, 66] width 95 height 79
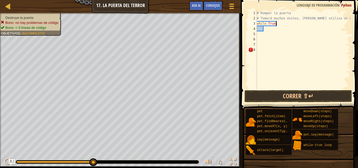
click at [279, 24] on div "# Romper la puerta # Tomará muchos éxitos, [PERSON_NAME] utiliza un bucle while…" at bounding box center [303, 54] width 94 height 89
click at [269, 100] on button "Correr ⇧↵" at bounding box center [299, 96] width 108 height 12
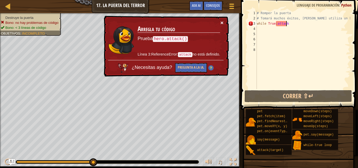
click at [222, 22] on button "×" at bounding box center [222, 23] width 3 height 6
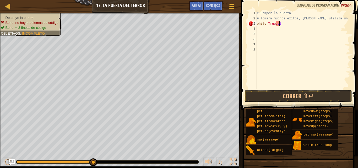
scroll to position [2, 2]
type textarea "while True:"
click at [278, 29] on div "# Romper la puerta # Tomará muchos éxitos, [PERSON_NAME] utiliza un bucle while…" at bounding box center [303, 54] width 94 height 89
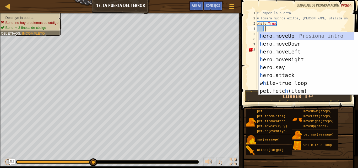
scroll to position [2, 1]
click at [288, 72] on div "h ero.moveUp Presiona intro h ero.moveDown Presiona intro h ero.moveLeft Presio…" at bounding box center [306, 71] width 95 height 79
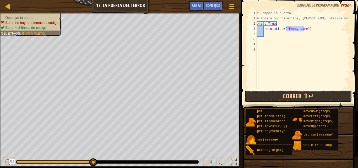
click at [286, 97] on button "Correr ⇧↵" at bounding box center [299, 96] width 108 height 12
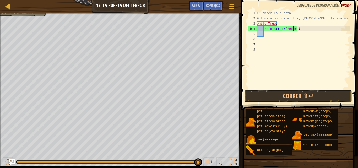
scroll to position [2, 3]
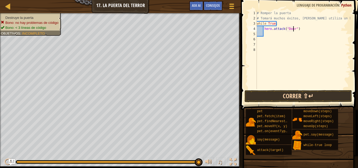
type textarea "hero.attack("Door")"
click at [275, 92] on button "Correr ⇧↵" at bounding box center [299, 96] width 108 height 12
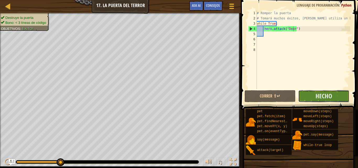
click at [309, 92] on button "Hecho" at bounding box center [323, 96] width 51 height 12
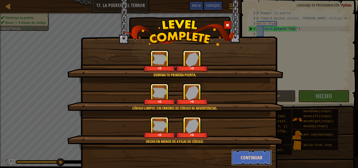
click at [245, 157] on button "Continuar" at bounding box center [252, 158] width 41 height 16
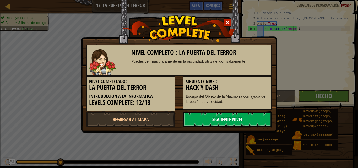
click at [232, 120] on link "Siguiente nivel" at bounding box center [227, 119] width 89 height 16
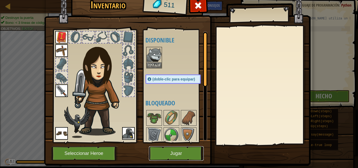
click at [161, 154] on button "Jugar" at bounding box center [176, 153] width 55 height 14
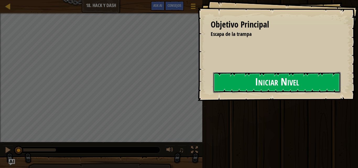
click at [227, 79] on button "Iniciar Nivel" at bounding box center [277, 82] width 128 height 21
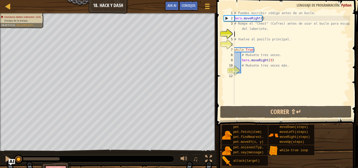
scroll to position [2, 0]
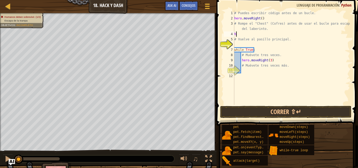
type textarea "he"
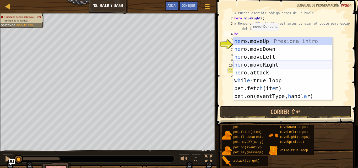
click at [252, 63] on div "he ro.moveUp Presiona intro he ro.moveDown Presiona intro he ro.moveLeft Presio…" at bounding box center [282, 76] width 99 height 79
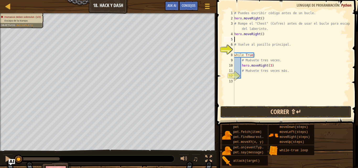
click at [252, 106] on button "Correr ⇧↵" at bounding box center [285, 112] width 131 height 12
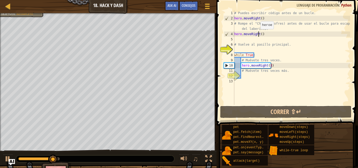
click at [258, 34] on div "# Puedes escribir código antes de un bucle. hero . moveRight ( ) # Rompe el "Ch…" at bounding box center [291, 62] width 117 height 105
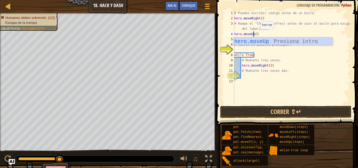
scroll to position [2, 2]
type textarea "hero.moveUp()"
click at [245, 109] on button "Correr ⇧↵" at bounding box center [285, 112] width 131 height 12
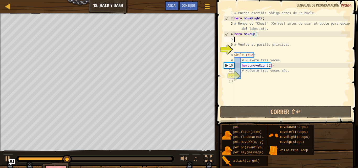
click at [255, 37] on div "# Puedes escribir código antes de un bucle. hero . moveRight ( ) # Rompe el "Ch…" at bounding box center [291, 62] width 117 height 105
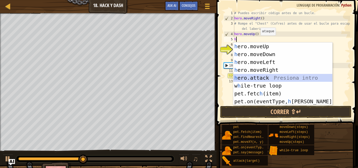
click at [267, 79] on div "h ero.moveUp Presiona intro h ero.moveDown Presiona intro h ero.moveLeft Presio…" at bounding box center [282, 81] width 99 height 79
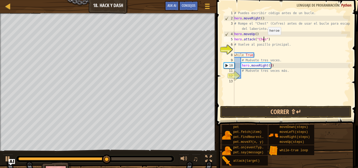
scroll to position [2, 2]
type textarea "hero.attack("Chest")"
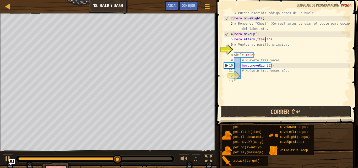
click at [298, 111] on button "Correr ⇧↵" at bounding box center [285, 112] width 131 height 12
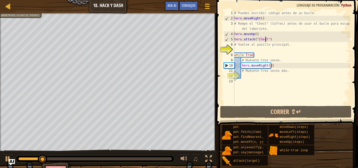
click at [257, 51] on div "# Puedes escribir código antes de un bucle. hero . moveRight ( ) # Rompe el "Ch…" at bounding box center [291, 62] width 117 height 105
type textarea "h"
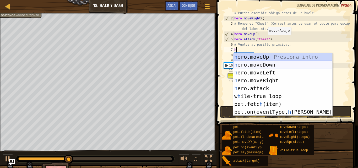
click at [257, 63] on div "h ero.moveUp Presiona intro h ero.moveDown Presiona intro h ero.moveLeft Presio…" at bounding box center [282, 92] width 99 height 79
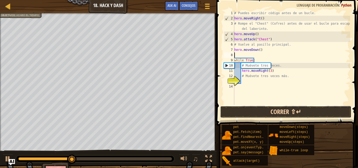
click at [264, 108] on button "Correr ⇧↵" at bounding box center [285, 112] width 131 height 12
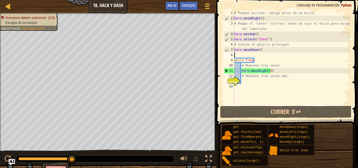
type textarea "h"
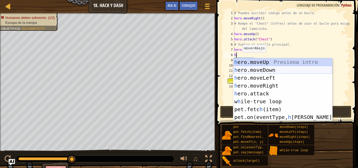
click at [270, 70] on div "h ero.moveUp Presiona intro h ero.moveDown Presiona intro h ero.moveLeft Presio…" at bounding box center [282, 97] width 99 height 79
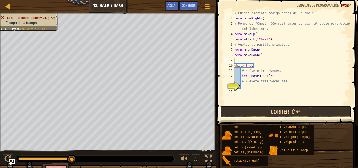
click at [260, 108] on button "Correr ⇧↵" at bounding box center [285, 112] width 131 height 12
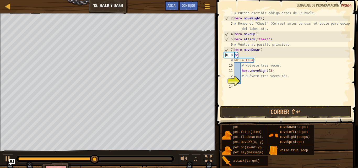
type textarea "h"
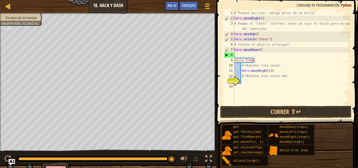
click at [275, 105] on span at bounding box center [288, 55] width 146 height 141
click at [275, 107] on button "Correr ⇧↵" at bounding box center [285, 112] width 131 height 12
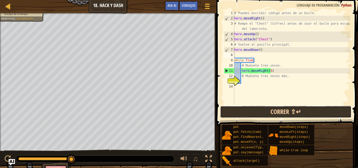
click at [278, 109] on button "Correr ⇧↵" at bounding box center [285, 112] width 131 height 12
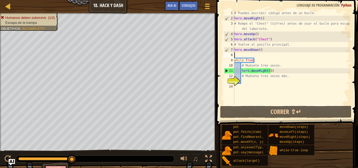
click at [267, 28] on div "# Puedes escribir código antes de un bucle. hero . moveRight ( ) # Rompe el "Ch…" at bounding box center [291, 62] width 117 height 105
click at [266, 18] on div "# Puedes escribir código antes de un bucle. hero . moveRight ( ) # Rompe el "Ch…" at bounding box center [291, 62] width 117 height 105
click at [262, 50] on div "# Puedes escribir código antes de un bucle. hero . moveRight ( ) # Rompe el "Ch…" at bounding box center [291, 62] width 117 height 105
click at [266, 52] on div "# Puedes escribir código antes de un bucle. hero . moveRight ( ) # Rompe el "Ch…" at bounding box center [291, 62] width 117 height 105
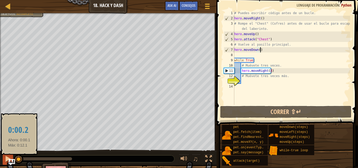
drag, startPoint x: 71, startPoint y: 159, endPoint x: 9, endPoint y: 155, distance: 62.0
click at [9, 155] on div "♫" at bounding box center [108, 158] width 217 height 16
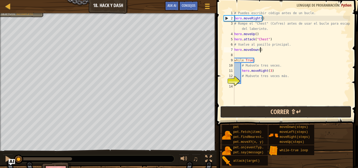
click at [259, 112] on button "Correr ⇧↵" at bounding box center [285, 112] width 131 height 12
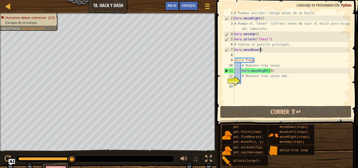
click at [238, 65] on div "# Puedes escribir código antes de un bucle. hero . moveRight ( ) # Rompe el "Ch…" at bounding box center [291, 62] width 117 height 105
click at [236, 65] on div "# Puedes escribir código antes de un bucle. hero . moveRight ( ) # Rompe el "Ch…" at bounding box center [291, 62] width 117 height 105
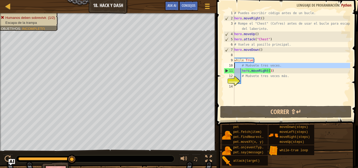
click at [234, 65] on div "10" at bounding box center [229, 65] width 10 height 5
type textarea "# Muévete tres veces."
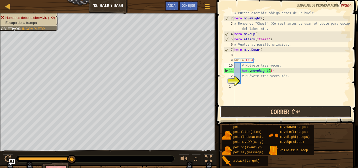
click at [248, 111] on button "Correr ⇧↵" at bounding box center [285, 112] width 131 height 12
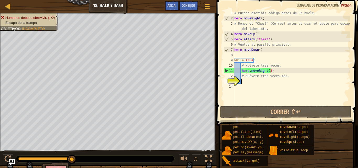
click at [243, 80] on div "# Puedes escribir código antes de un bucle. hero . moveRight ( ) # Rompe el "Ch…" at bounding box center [291, 62] width 117 height 105
click at [240, 80] on div "1 2 3 4 5 6 7 8 9 10 11 12 13 14 # Puedes escribir código antes de un bucle. he…" at bounding box center [286, 57] width 127 height 94
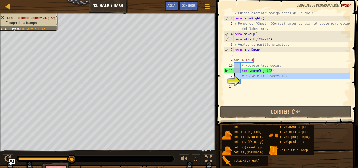
click at [234, 79] on div "13" at bounding box center [229, 81] width 10 height 5
type textarea "# Muévete tres veces más."
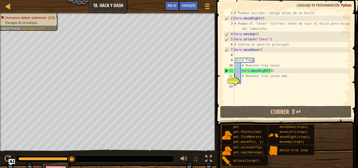
click at [234, 81] on div "13" at bounding box center [229, 81] width 10 height 5
click at [234, 80] on div "13" at bounding box center [229, 81] width 10 height 5
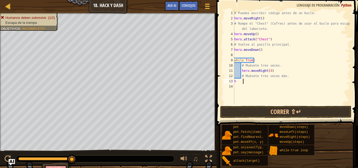
click at [306, 79] on div "# Puedes escribir código antes de un bucle. hero . moveRight ( ) # Rompe el "Ch…" at bounding box center [291, 62] width 117 height 105
type textarea "h"
click at [238, 74] on div "# Puedes escribir código antes de un bucle. hero . moveRight ( ) # Rompe el "Ch…" at bounding box center [291, 62] width 117 height 105
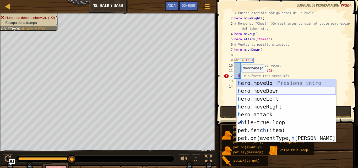
click at [266, 90] on div "h ero.moveUp Presiona intro h ero.moveDown Presiona intro h ero.moveLeft Presio…" at bounding box center [286, 118] width 99 height 79
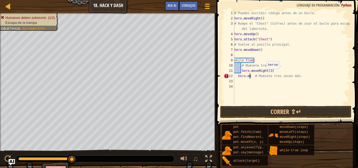
type textarea "# Muévete tres veces más."
click at [286, 79] on div "# Puedes escribir código antes de un bucle. hero . moveRight ( ) # Rompe el "Ch…" at bounding box center [291, 62] width 117 height 105
click at [285, 76] on div "# Puedes escribir código antes de un bucle. hero . moveRight ( ) # Rompe el "Ch…" at bounding box center [291, 62] width 117 height 105
type textarea "#"
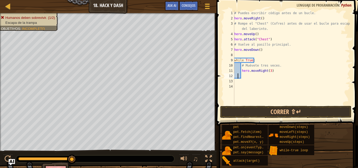
click at [238, 75] on div "# Puedes escribir código antes de un bucle. hero . moveRight ( ) # Rompe el "Ch…" at bounding box center [291, 62] width 117 height 105
click at [244, 78] on div "# Puedes escribir código antes de un bucle. hero . moveRight ( ) # Rompe el "Ch…" at bounding box center [291, 62] width 117 height 105
type textarea "h"
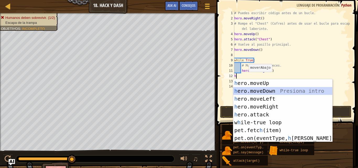
click at [261, 91] on div "h ero.moveUp Presiona intro h ero.moveDown Presiona intro h ero.moveLeft Presio…" at bounding box center [282, 118] width 99 height 79
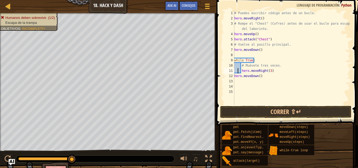
click at [238, 70] on div "# Puedes escribir código antes de un bucle. hero . moveRight ( ) # Rompe el "Ch…" at bounding box center [291, 62] width 117 height 105
type textarea "hero.moveRight(3)"
click at [244, 110] on button "Correr ⇧↵" at bounding box center [285, 112] width 131 height 12
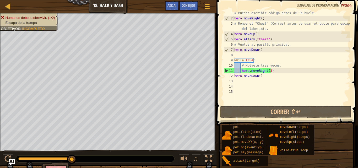
click at [262, 80] on div "# Puedes escribir código antes de un bucle. hero . moveRight ( ) # Rompe el "Ch…" at bounding box center [291, 62] width 117 height 105
click at [262, 77] on div "# Puedes escribir código antes de un bucle. hero . moveRight ( ) # Rompe el "Ch…" at bounding box center [291, 62] width 117 height 105
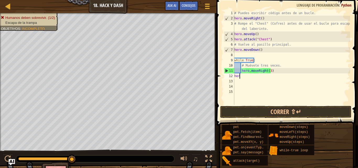
type textarea "h"
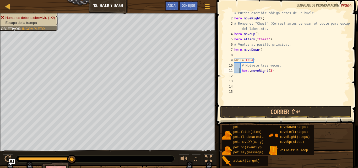
click at [239, 69] on div "# Puedes escribir código antes de un bucle. hero . moveRight ( ) # Rompe el "Ch…" at bounding box center [291, 62] width 117 height 105
click at [239, 66] on div "# Puedes escribir código antes de un bucle. hero . moveRight ( ) # Rompe el "Ch…" at bounding box center [291, 62] width 117 height 105
click at [237, 71] on div "# Puedes escribir código antes de un bucle. hero . moveRight ( ) # Rompe el "Ch…" at bounding box center [291, 62] width 117 height 105
type textarea "hero.moveRight(3)"
click at [237, 77] on div "# Puedes escribir código antes de un bucle. hero . moveRight ( ) # Rompe el "Ch…" at bounding box center [291, 62] width 117 height 105
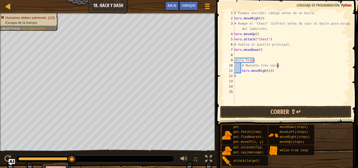
click at [297, 64] on div "# Puedes escribir código antes de un bucle. hero . moveRight ( ) # Rompe el "Ch…" at bounding box center [291, 62] width 117 height 105
click at [238, 75] on div "# Puedes escribir código antes de un bucle. hero . moveRight ( ) # Rompe el "Ch…" at bounding box center [291, 62] width 117 height 105
type textarea "h"
click at [237, 66] on div "# Puedes escribir código antes de un bucle. hero . moveRight ( ) # Rompe el "Ch…" at bounding box center [291, 62] width 117 height 105
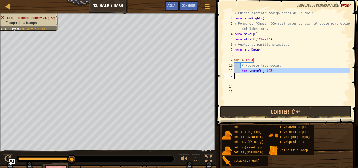
drag, startPoint x: 240, startPoint y: 68, endPoint x: 241, endPoint y: 75, distance: 6.4
click at [241, 75] on div "# Puedes escribir código antes de un bucle. hero . moveRight ( ) # Rompe el "Ch…" at bounding box center [291, 62] width 117 height 105
type textarea "hero.moveRight(3)"
click at [243, 74] on div "# Puedes escribir código antes de un bucle. hero . moveRight ( ) # Rompe el "Ch…" at bounding box center [291, 57] width 117 height 94
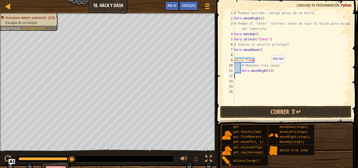
click at [270, 68] on div "# Puedes escribir código antes de un bucle. hero . moveRight ( ) # Rompe el "Ch…" at bounding box center [291, 62] width 117 height 105
click at [273, 69] on div "# Puedes escribir código antes de un bucle. hero . moveRight ( ) # Rompe el "Ch…" at bounding box center [291, 62] width 117 height 105
type textarea "hero.moveRight(3)"
type textarea "h"
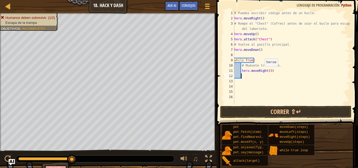
scroll to position [2, 0]
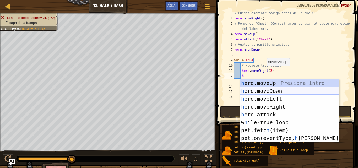
click at [244, 90] on div "h ero.moveUp Presiona intro h ero.moveDown Presiona intro h ero.moveLeft Presio…" at bounding box center [289, 118] width 99 height 79
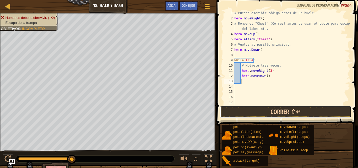
click at [251, 112] on button "Correr ⇧↵" at bounding box center [285, 112] width 131 height 12
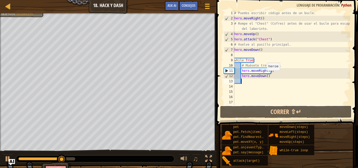
click at [264, 76] on div "# Puedes escribir código antes de un bucle. hero . moveRight ( ) # Rompe el "Ch…" at bounding box center [291, 62] width 117 height 105
click at [269, 71] on div "# Puedes escribir código antes de un bucle. hero . moveRight ( ) # Rompe el "Ch…" at bounding box center [291, 62] width 117 height 105
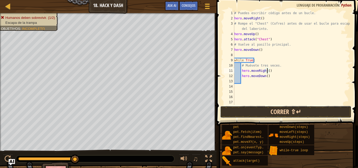
click at [271, 110] on button "Correr ⇧↵" at bounding box center [285, 112] width 131 height 12
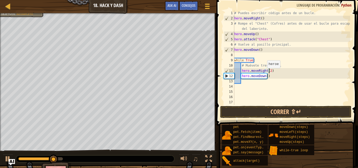
scroll to position [2, 3]
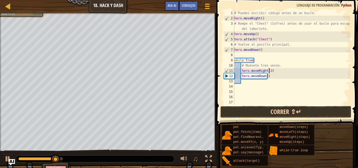
click at [275, 112] on button "Correr ⇧↵" at bounding box center [285, 112] width 131 height 12
click at [275, 117] on button "Correr ⇧↵" at bounding box center [285, 112] width 131 height 12
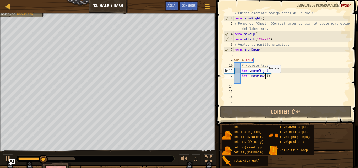
click at [265, 78] on div "# Puedes escribir código antes de un bucle. hero . moveRight ( ) # Rompe el "Ch…" at bounding box center [291, 62] width 117 height 105
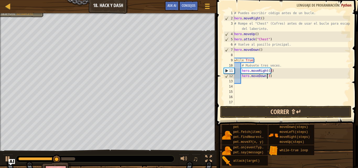
type textarea "hero.moveDown(3)"
click at [258, 110] on button "Correr ⇧↵" at bounding box center [285, 112] width 131 height 12
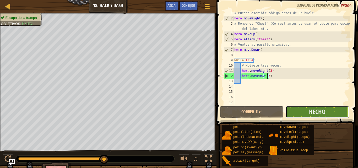
click at [303, 111] on button "Hecho" at bounding box center [317, 112] width 63 height 12
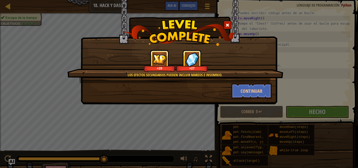
click at [229, 25] on span at bounding box center [228, 25] width 4 height 4
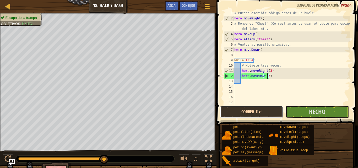
click at [242, 111] on button "Correr ⇧↵" at bounding box center [251, 112] width 63 height 12
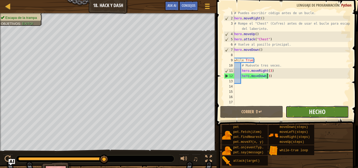
click at [315, 112] on span "Hecho" at bounding box center [317, 112] width 17 height 8
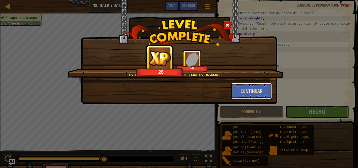
click at [262, 92] on button "Continuar" at bounding box center [252, 91] width 41 height 16
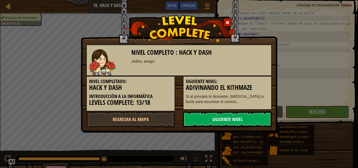
click at [191, 114] on link "Siguiente nivel" at bounding box center [227, 119] width 89 height 16
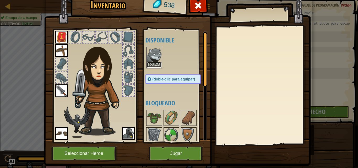
click at [147, 63] on button "Equipar" at bounding box center [154, 65] width 15 height 6
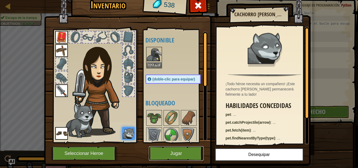
click at [176, 152] on button "Jugar" at bounding box center [176, 153] width 55 height 14
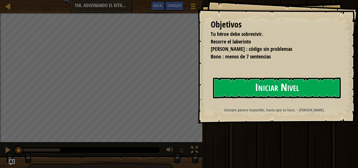
click at [222, 87] on button "Iniciar Nivel" at bounding box center [277, 88] width 128 height 21
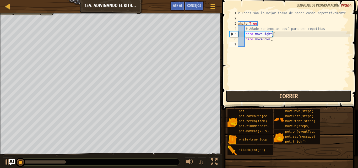
click at [289, 94] on button "Correr" at bounding box center [289, 96] width 126 height 12
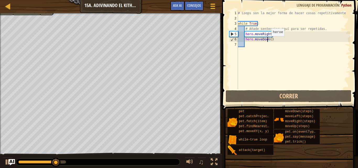
click at [267, 41] on div "# Loops son la mejor forma de hacer cosas repetitivamente while True : # Añade …" at bounding box center [293, 54] width 113 height 89
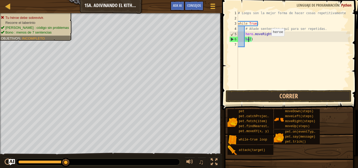
type textarea "h()"
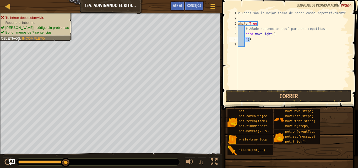
drag, startPoint x: 250, startPoint y: 40, endPoint x: 245, endPoint y: 41, distance: 5.9
click at [245, 41] on div "# Loops son la mejor forma de hacer cosas repetitivamente while True : # Añade …" at bounding box center [293, 54] width 113 height 89
click at [270, 34] on div "# Loops son la mejor forma de hacer cosas repetitivamente while True : # Añade …" at bounding box center [293, 54] width 113 height 89
click at [270, 35] on div "# Loops son la mejor forma de hacer cosas repetitivamente while True : # Añade …" at bounding box center [293, 54] width 113 height 89
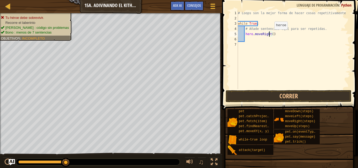
click at [270, 35] on div "# Loops son la mejor forma de hacer cosas repetitivamente while True : # Añade …" at bounding box center [293, 54] width 113 height 89
click at [271, 35] on div "# Loops son la mejor forma de hacer cosas repetitivamente while True : # Añade …" at bounding box center [293, 49] width 113 height 79
click at [299, 90] on button "Correr" at bounding box center [289, 96] width 126 height 12
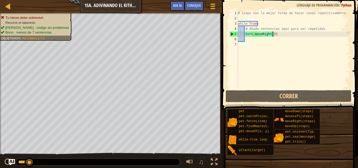
type textarea "hero.moveRight()"
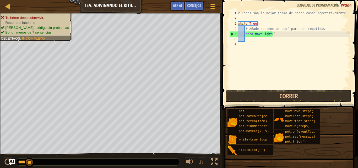
scroll to position [2, 3]
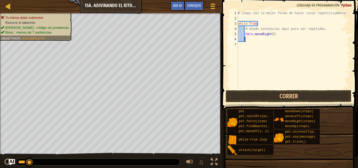
click at [272, 38] on div "# Loops son la mejor forma de hacer cosas repetitivamente while True : # Añade …" at bounding box center [293, 54] width 113 height 89
type textarea "h"
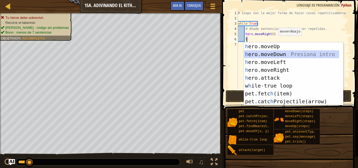
click at [272, 51] on div "h ero.moveUp Presiona intro h ero.moveDown Presiona intro h ero.moveLeft Presio…" at bounding box center [291, 81] width 95 height 79
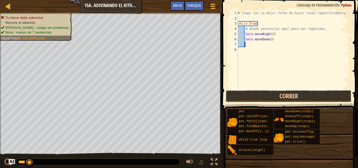
click at [266, 93] on button "Correr" at bounding box center [289, 96] width 126 height 12
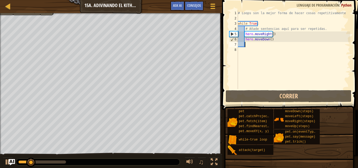
click at [264, 46] on div "# Loops son la mejor forma de hacer cosas repetitivamente while True : # Añade …" at bounding box center [293, 54] width 113 height 89
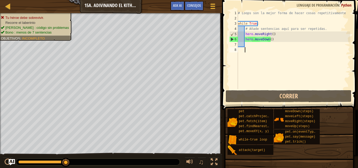
click at [252, 52] on div "# Loops son la mejor forma de hacer cosas repetitivamente while True : # Añade …" at bounding box center [293, 54] width 113 height 89
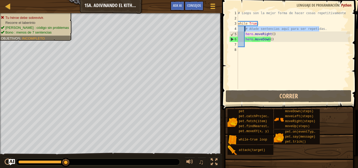
drag, startPoint x: 319, startPoint y: 28, endPoint x: 244, endPoint y: 28, distance: 74.5
click at [244, 28] on div "# Loops son la mejor forma de hacer cosas repetitivamente while True : # Añade …" at bounding box center [293, 54] width 113 height 89
type textarea "# Añade sentencias aquí para ser repetidas."
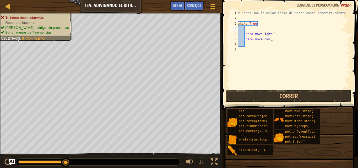
type textarea "h"
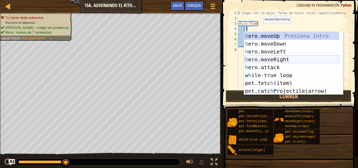
click at [297, 58] on div "h ero.moveUp Presiona intro h ero.moveDown Presiona intro h ero.moveLeft Presio…" at bounding box center [291, 71] width 95 height 79
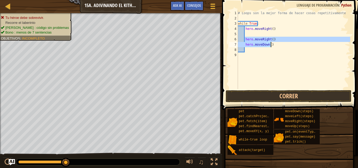
drag, startPoint x: 244, startPoint y: 37, endPoint x: 268, endPoint y: 41, distance: 24.5
click at [271, 41] on div "# Loops son la mejor forma de hacer cosas repetitivamente while True : hero . m…" at bounding box center [293, 54] width 113 height 89
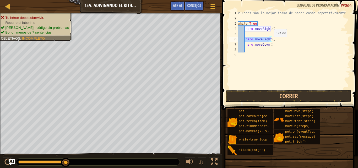
click at [270, 42] on div "# Loops son la mejor forma de hacer cosas repetitivamente while True : hero . m…" at bounding box center [293, 54] width 113 height 89
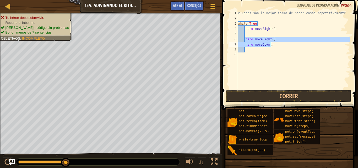
drag, startPoint x: 245, startPoint y: 38, endPoint x: 270, endPoint y: 44, distance: 25.5
click at [272, 44] on div "# Loops son la mejor forma de hacer cosas repetitivamente while True : hero . m…" at bounding box center [293, 54] width 113 height 89
type textarea "hero.moveRight() hero.moveDown()"
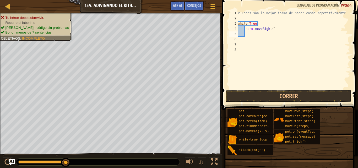
drag, startPoint x: 252, startPoint y: 35, endPoint x: 249, endPoint y: 35, distance: 3.1
click at [251, 35] on div "# Loops son la mejor forma de hacer cosas repetitivamente while True : hero . m…" at bounding box center [293, 54] width 113 height 89
click at [240, 40] on div "# Loops son la mejor forma de hacer cosas repetitivamente while True : hero . m…" at bounding box center [293, 54] width 113 height 89
type textarea "h"
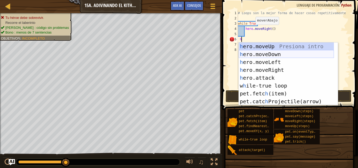
click at [261, 55] on div "h ero.moveUp Presiona intro h ero.moveDown Presiona intro h ero.moveLeft Presio…" at bounding box center [286, 81] width 95 height 79
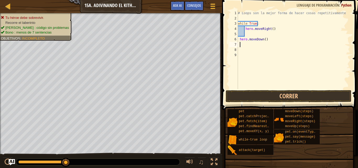
scroll to position [2, 0]
click at [269, 91] on button "Correr" at bounding box center [289, 96] width 126 height 12
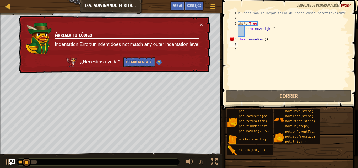
click at [197, 21] on div "× Arregla tu código Indentation Error:unindent does not match any outer indenta…" at bounding box center [114, 44] width 192 height 57
click at [201, 24] on button "×" at bounding box center [201, 25] width 3 height 6
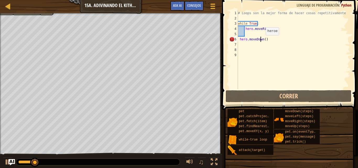
click at [261, 40] on div "# Loops son la mejor forma de hacer cosas repetitivamente while True : hero . m…" at bounding box center [293, 54] width 113 height 89
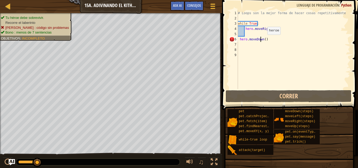
click at [263, 40] on div "# Loops son la mejor forma de hacer cosas repetitivamente while True : hero . m…" at bounding box center [293, 54] width 113 height 89
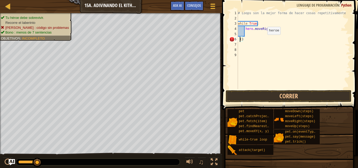
click at [263, 40] on div "# Loops son la mejor forma de hacer cosas repetitivamente while True : hero . m…" at bounding box center [293, 54] width 113 height 89
type textarea "("
click at [255, 35] on div "# Loops son la mejor forma de hacer cosas repetitivamente while True : hero . m…" at bounding box center [293, 54] width 113 height 89
type textarea "H"
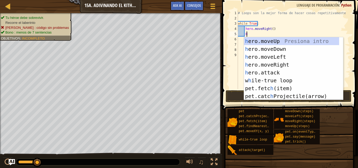
scroll to position [2, 1]
click at [266, 45] on div "h ero.moveUp Presiona intro h ero.moveDown Presiona intro h ero.moveLeft Presio…" at bounding box center [291, 76] width 95 height 79
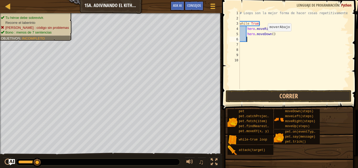
scroll to position [2, 0]
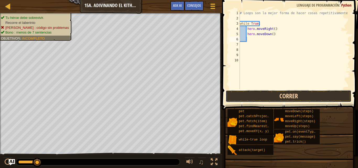
click at [277, 98] on button "Correr" at bounding box center [289, 96] width 126 height 12
